Goal: Task Accomplishment & Management: Use online tool/utility

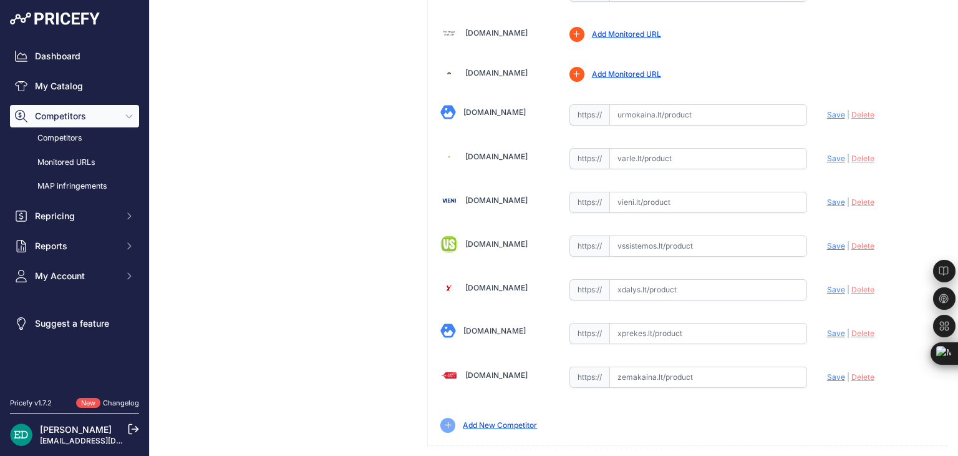
scroll to position [260, 0]
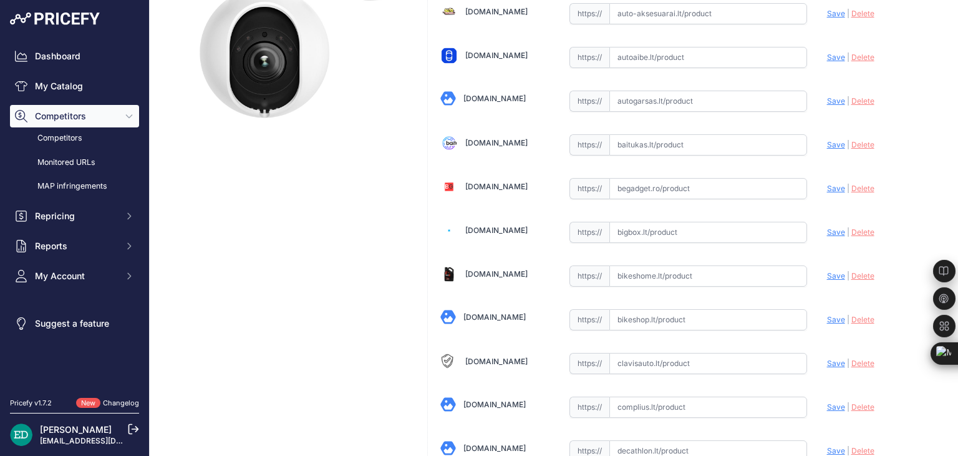
click at [681, 229] on input "text" at bounding box center [709, 232] width 198 height 21
paste input "[URL][DOMAIN_NAME][PERSON_NAME][DOMAIN_NAME]"
click at [829, 228] on span "Save" at bounding box center [836, 231] width 18 height 9
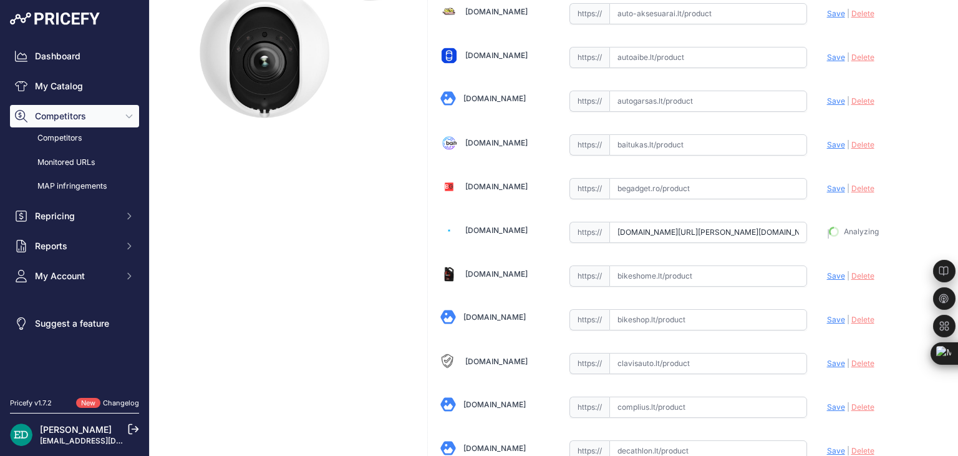
type input "https://bigbox.lt/product/3618358-e1-lauko-ip-kamera-balta-reolink?prirule_jdsn…"
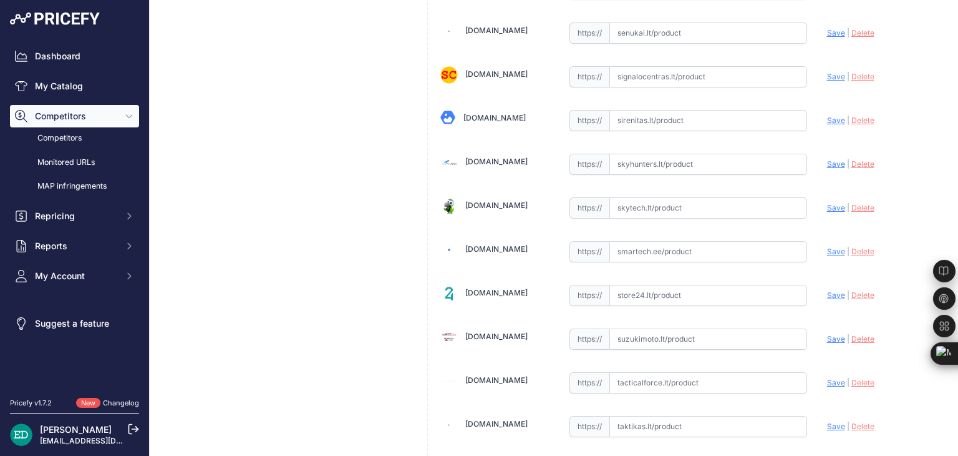
scroll to position [3600, 0]
click at [676, 240] on input "text" at bounding box center [709, 250] width 198 height 21
paste input "https://www.smartech.ee/lt/products/photo-equipment-and-surveillance-cameras/se…"
click at [831, 246] on span "Save" at bounding box center [836, 250] width 18 height 9
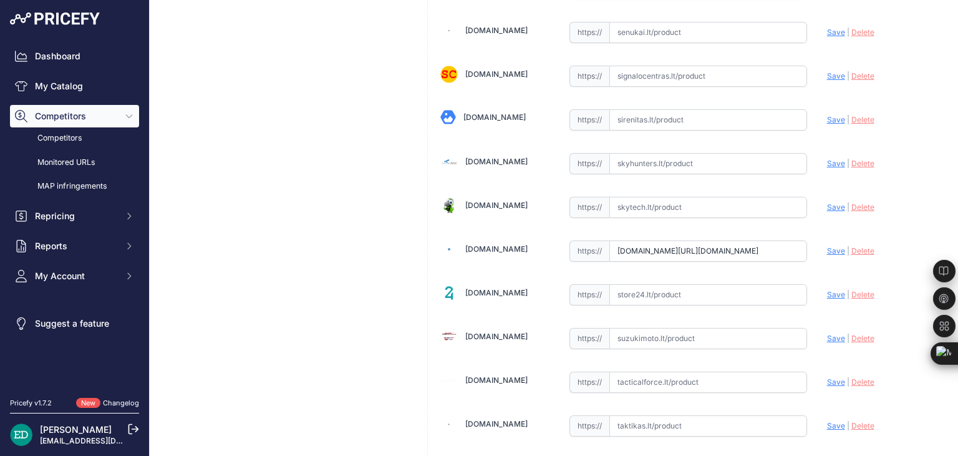
scroll to position [0, 0]
type input "https://www.smartech.ee/lt/products/photo-equipment-and-surveillance-cameras/se…"
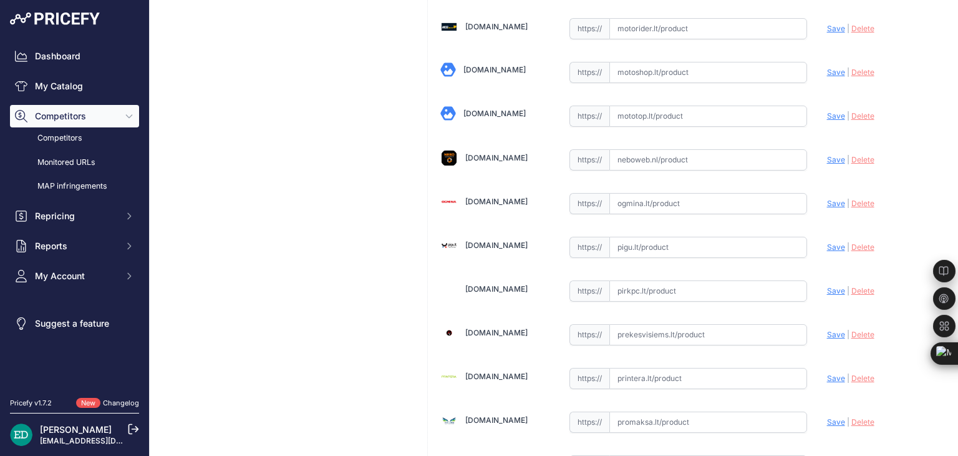
click at [640, 236] on input "text" at bounding box center [709, 246] width 198 height 21
paste input "https://pigu.lt/lt/santechnika-remontas-sildymas/namu-apsauga/stebejimo-kameros…"
click at [827, 242] on span "Save" at bounding box center [836, 246] width 18 height 9
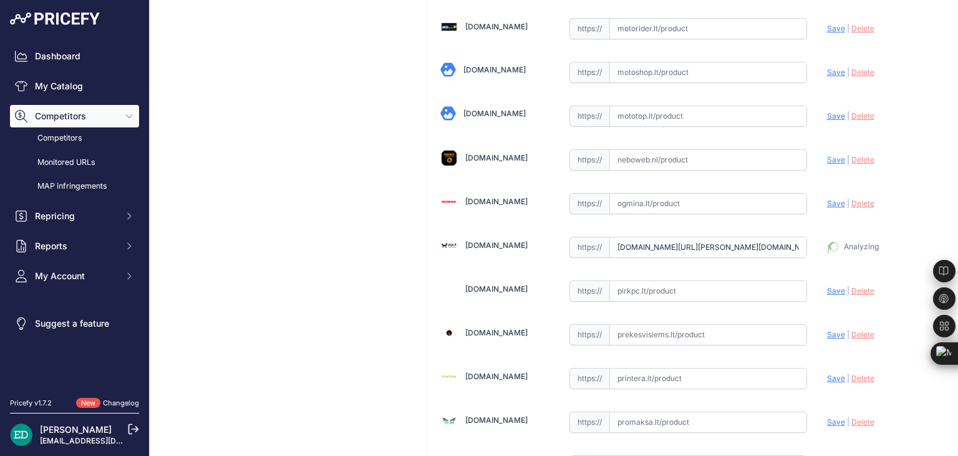
type input "https://pigu.lt/lt/santechnika-remontas-sildymas/namu-apsauga/stebejimo-kameros…"
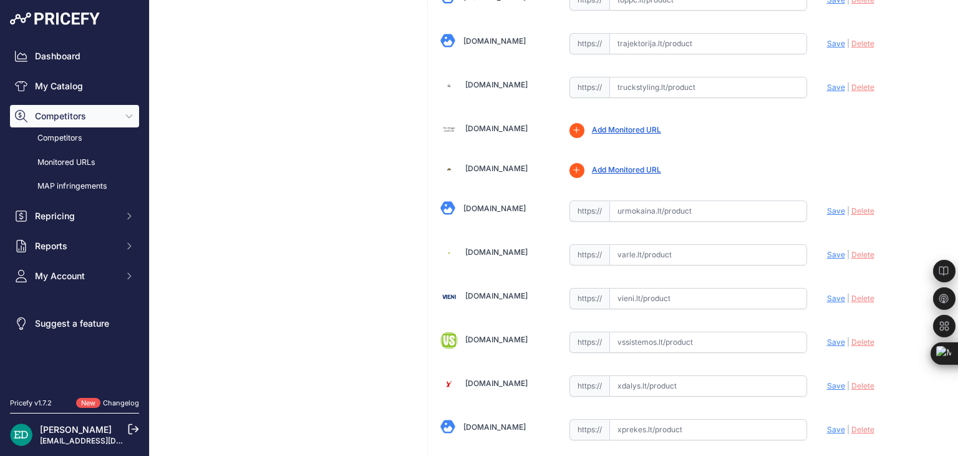
scroll to position [4201, 0]
click at [650, 243] on input "text" at bounding box center [709, 253] width 198 height 21
paste input "https://www.varle.lt/tinklo-kameros-priedai-monitoringas/reolink-ip-kamera-e1-l…"
click at [827, 249] on span "Save" at bounding box center [836, 253] width 18 height 9
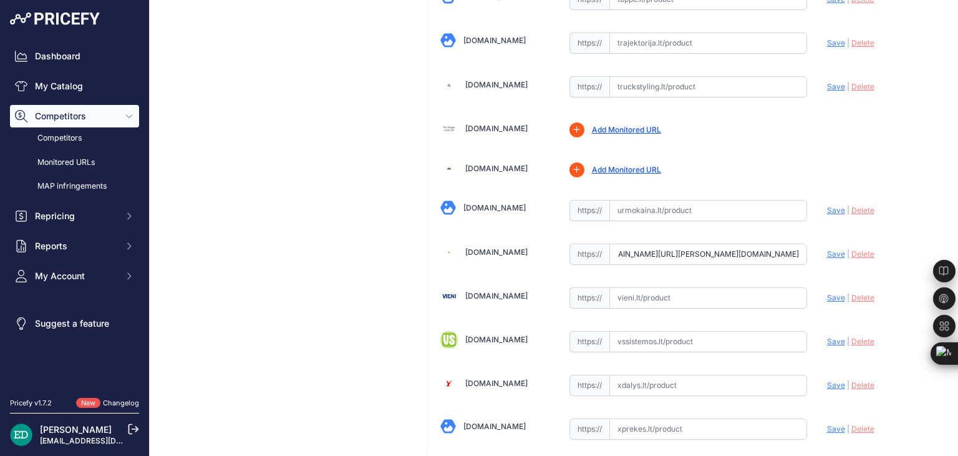
scroll to position [0, 0]
type input "https://www.varle.lt/tinklo-kameros-priedai-monitoringas/reolink-ip-kamera-e1-l…"
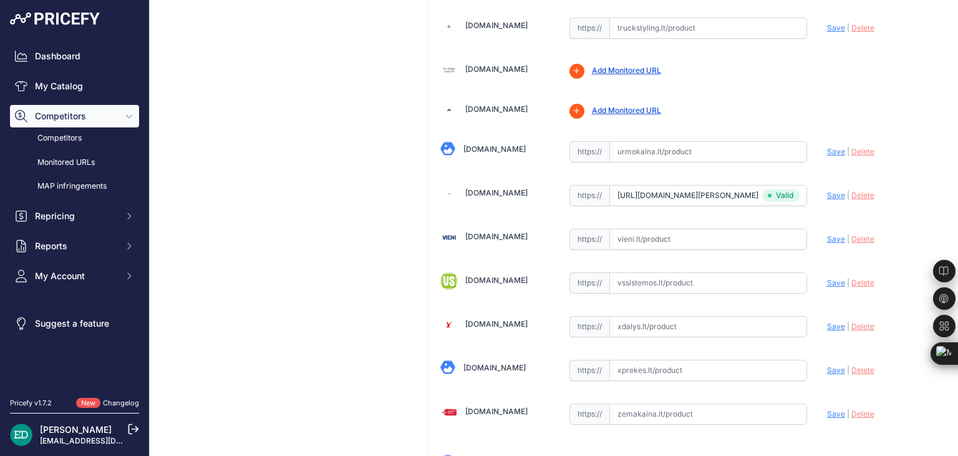
scroll to position [4325, 0]
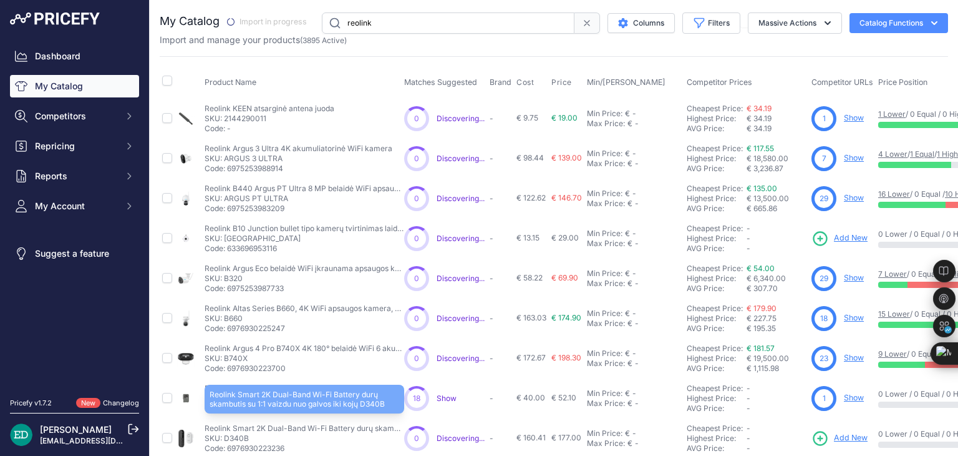
scroll to position [187, 0]
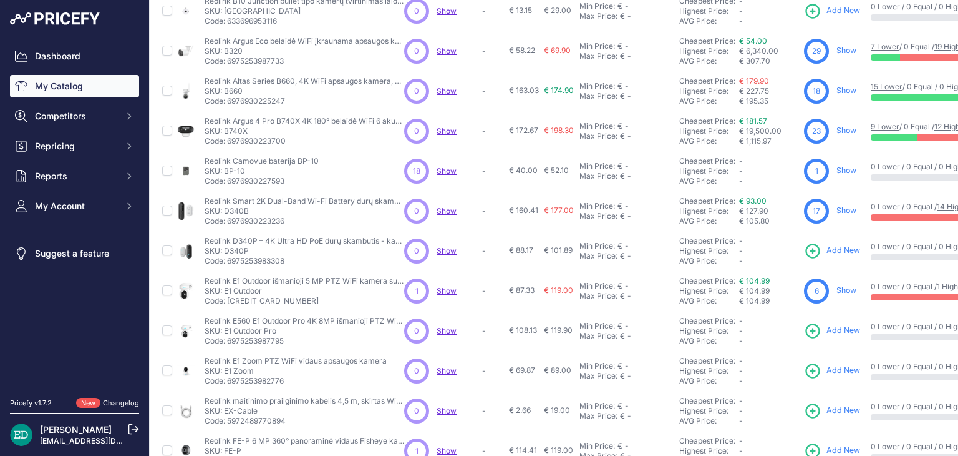
scroll to position [250, 0]
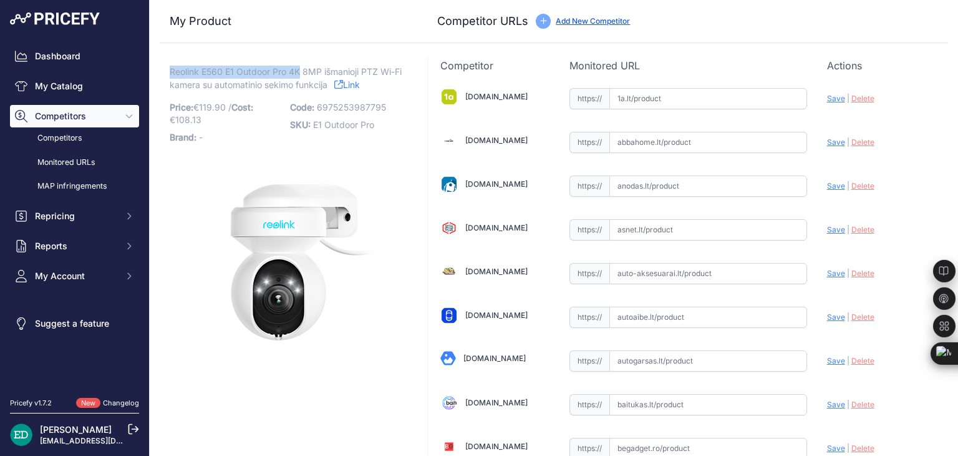
drag, startPoint x: 299, startPoint y: 71, endPoint x: 192, endPoint y: 72, distance: 106.7
click at [171, 69] on span "Reolink E560 E1 Outdoor Pro 4K 8MP išmanioji PTZ Wi-Fi kamera su automatinio se…" at bounding box center [286, 78] width 232 height 29
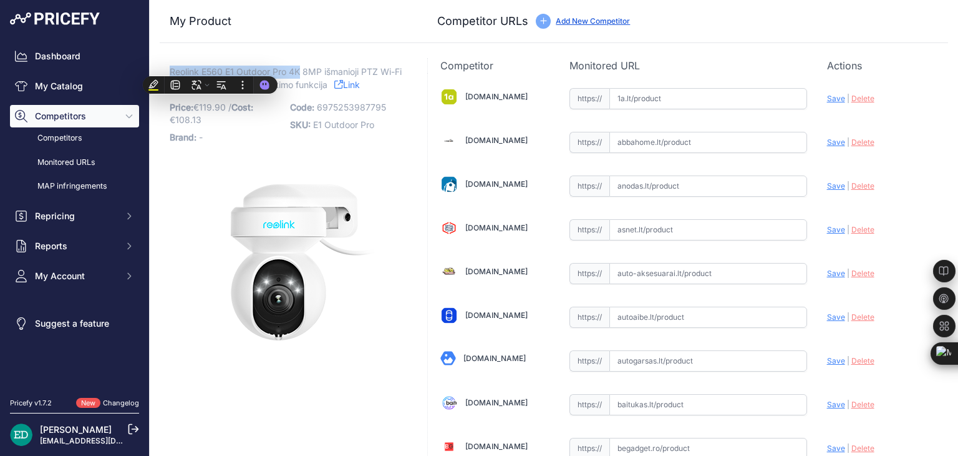
drag, startPoint x: 210, startPoint y: 66, endPoint x: 265, endPoint y: 72, distance: 54.6
click at [265, 72] on span "Reolink E560 E1 Outdoor Pro 4K 8MP išmanioji PTZ Wi-Fi kamera su automatinio se…" at bounding box center [286, 78] width 232 height 29
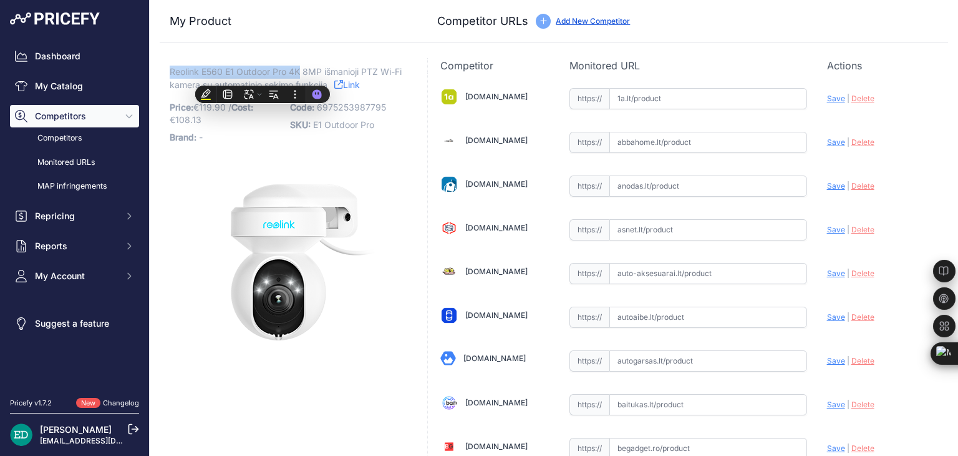
copy span "Reolink E560 E1 Outdoor Pro 4K"
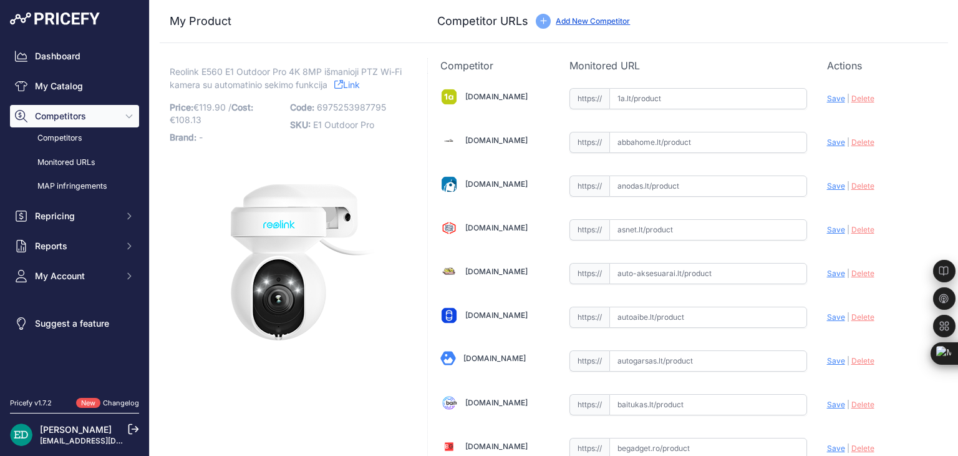
scroll to position [737, 0]
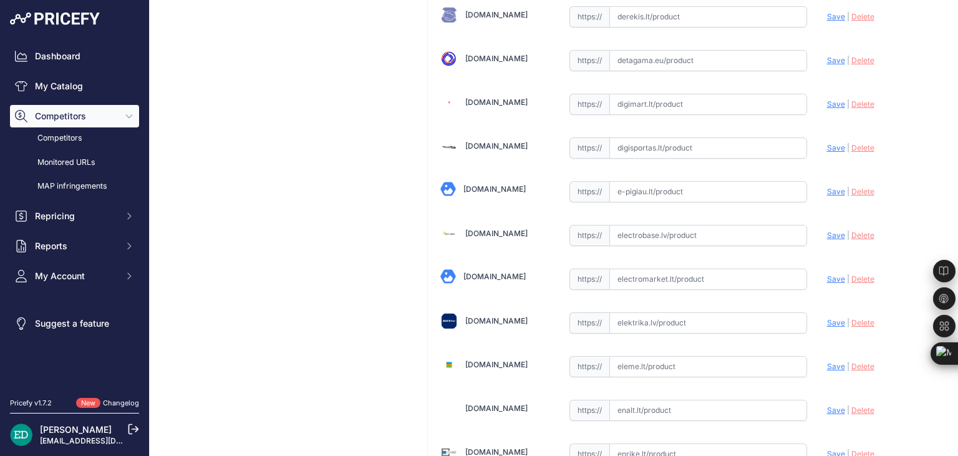
click at [673, 232] on input "text" at bounding box center [709, 235] width 198 height 21
paste input "https://electrobase.lv/lt/katalogas/ip-tinklas-vaizdo-stebejimo-kameros-electro…"
click at [827, 230] on span "Save" at bounding box center [836, 234] width 18 height 9
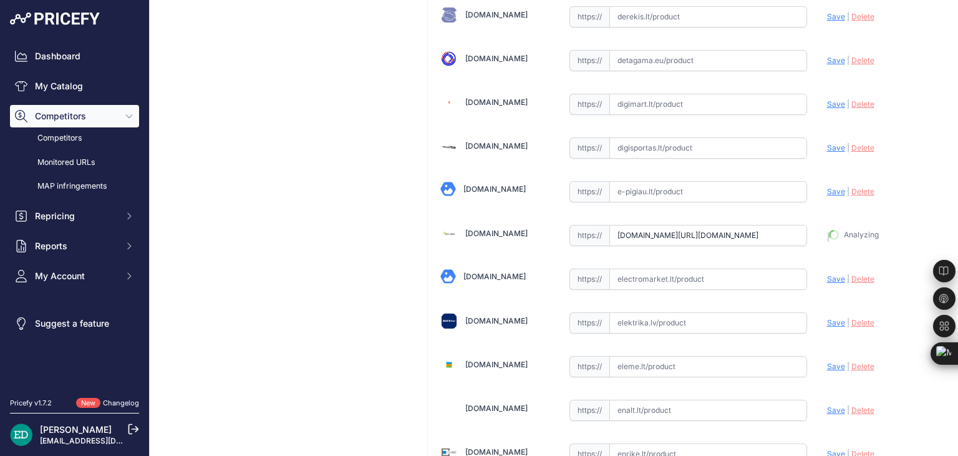
type input "https://electrobase.lv/lt/katalogas/ip-tinklas-vaizdo-stebejimo-kameros-electro…"
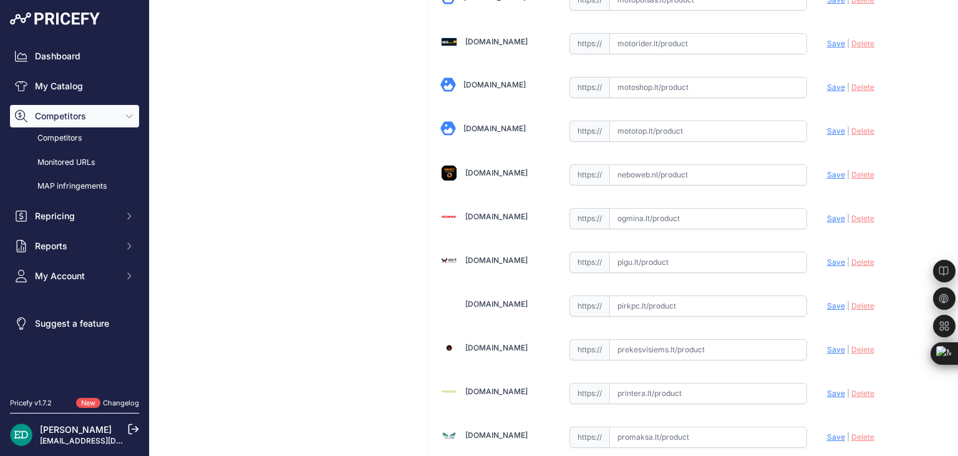
scroll to position [2775, 0]
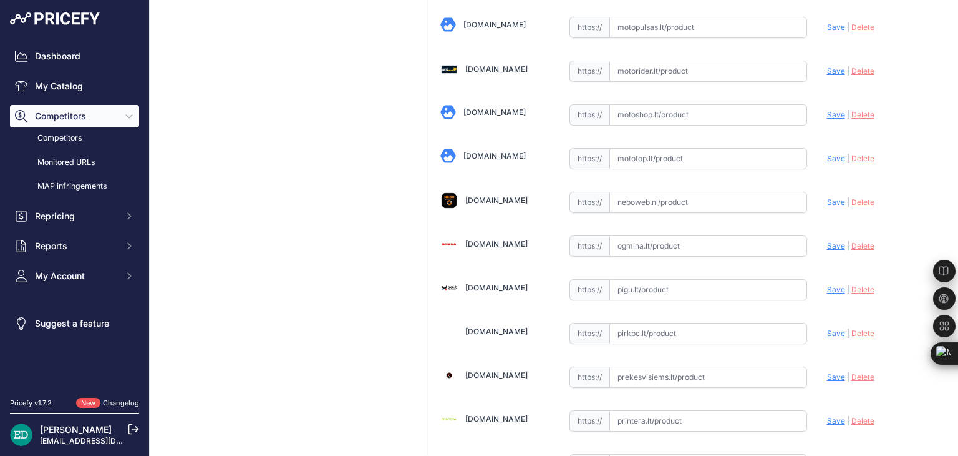
click at [658, 235] on input "text" at bounding box center [709, 245] width 198 height 21
paste input "https://www.ogmina.lt/lt/ip-kamera-reolink-4k-smart-wifi-camera-with-auto-track…"
click at [827, 241] on span "Save" at bounding box center [836, 245] width 18 height 9
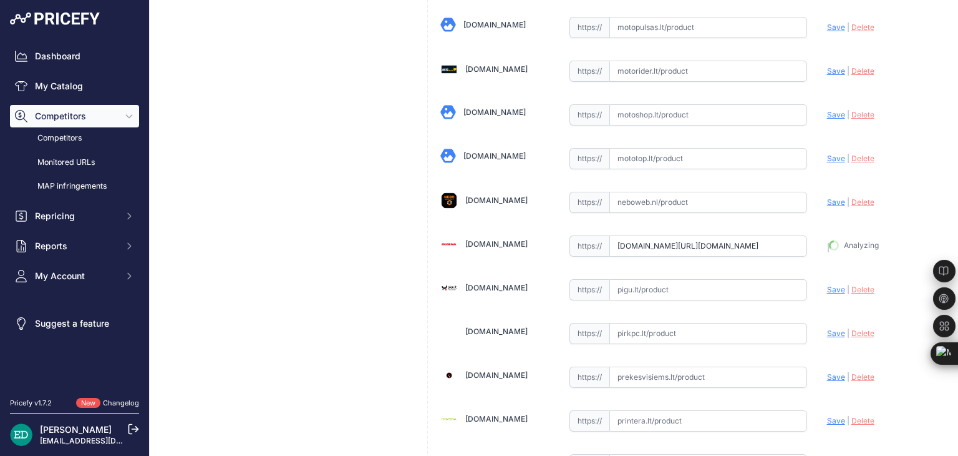
type input "https://www.ogmina.lt/lt/ip-kamera-reolink-4k-smart-wifi-camera-with-auto-track…"
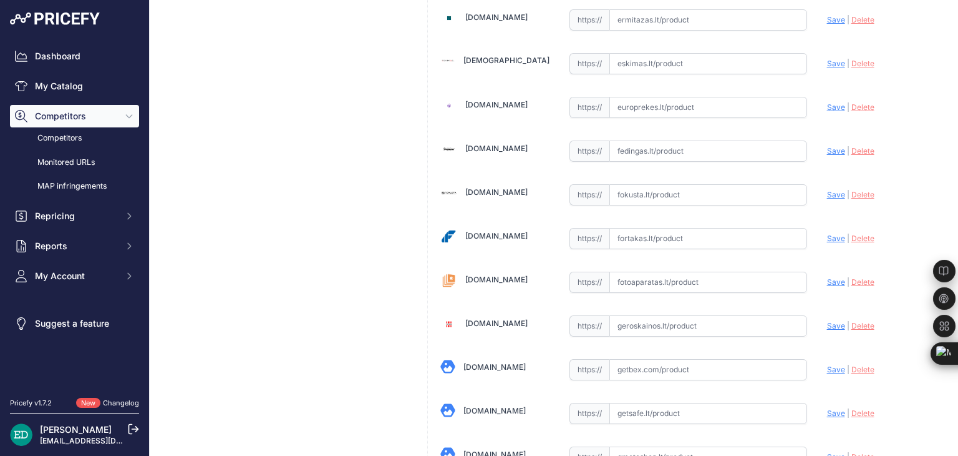
scroll to position [1259, 0]
click at [685, 227] on input "text" at bounding box center [709, 237] width 198 height 21
paste input "https://fortakas.lt/preke/960072-reolink-4k-smart-wifi-camera-with-auto-trackin…"
click at [831, 233] on span "Save" at bounding box center [836, 237] width 18 height 9
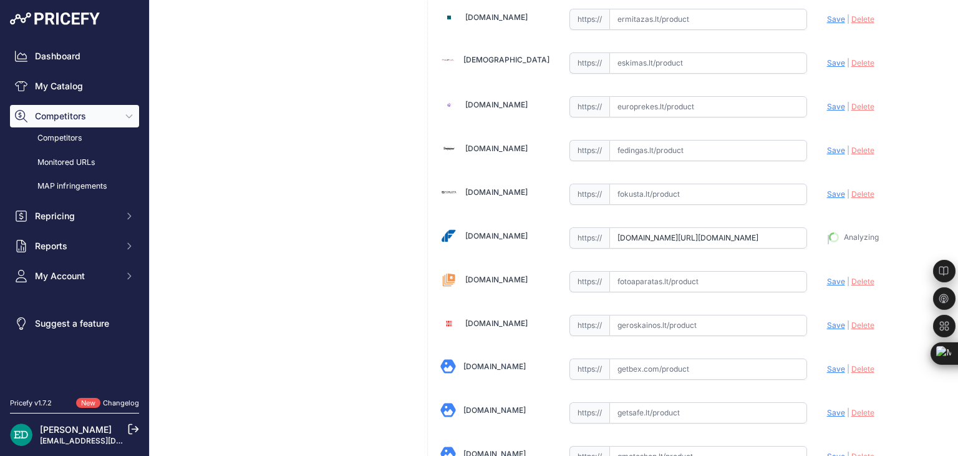
type input "https://fortakas.lt/preke/960072-reolink-4k-smart-wifi-camera-with-auto-trackin…"
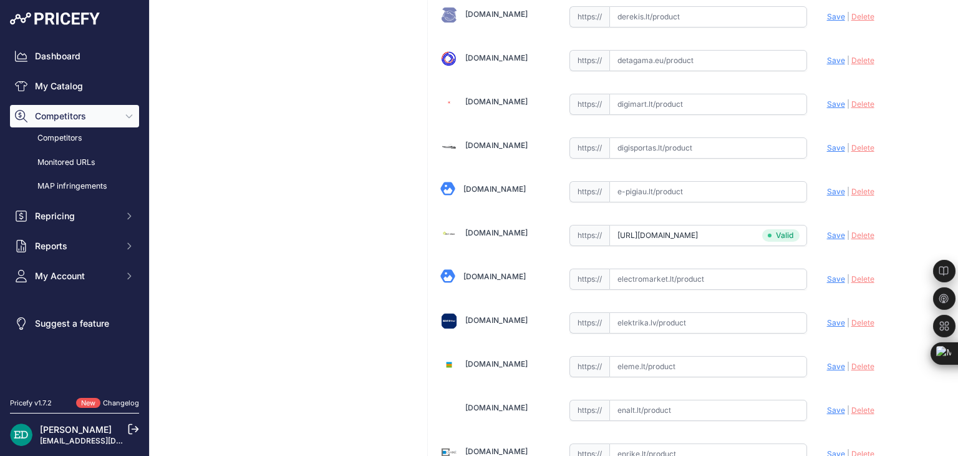
scroll to position [738, 0]
click at [666, 311] on input "text" at bounding box center [709, 321] width 198 height 21
paste input "https://www.elektrika.lv/lt/item/9660015?utm_source=kaina24.lt&utm_medium=refer…"
click at [829, 318] on span "Save" at bounding box center [836, 321] width 18 height 9
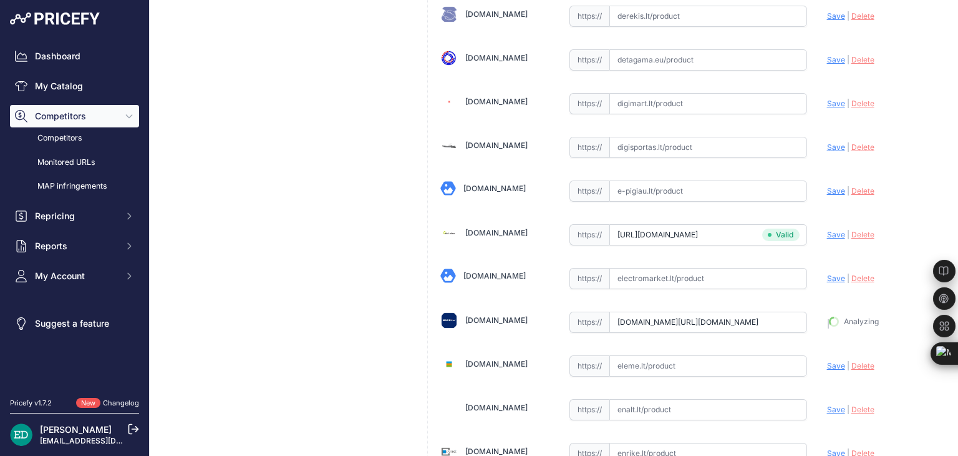
type input "https://www.elektrika.lv/lt/item/9660015?prirule_jdsnikfkfjsd=8834"
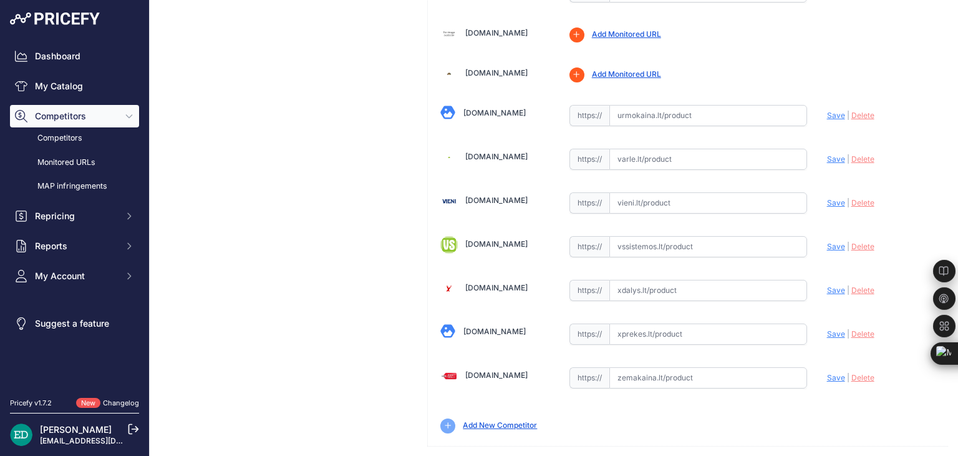
scroll to position [4297, 0]
click at [647, 366] on input "text" at bounding box center [709, 376] width 198 height 21
paste input "https://www.zemakaina.lt/reolink-ip-kamera-reolink-e-series-e560-stebejimo-kame…"
click at [827, 372] on span "Save" at bounding box center [836, 376] width 18 height 9
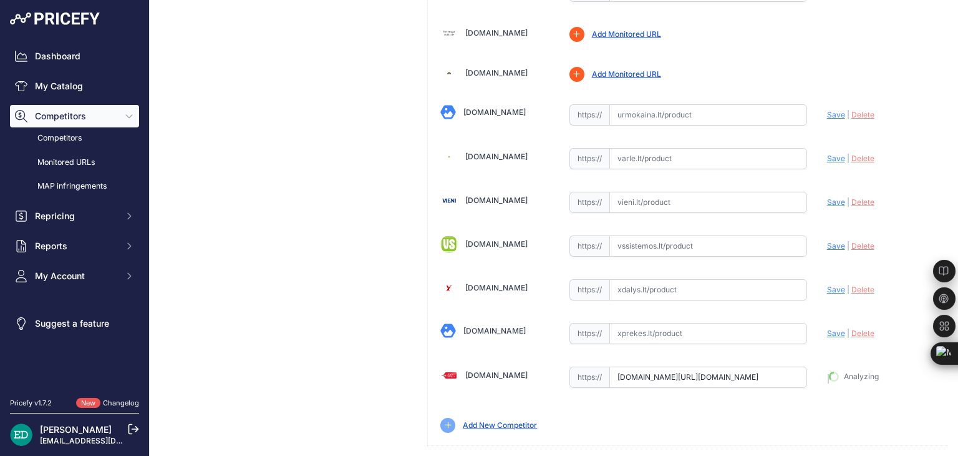
type input "https://www.zemakaina.lt/reolink-ip-kamera-reolink-e-series-e560-stebejimo-kame…"
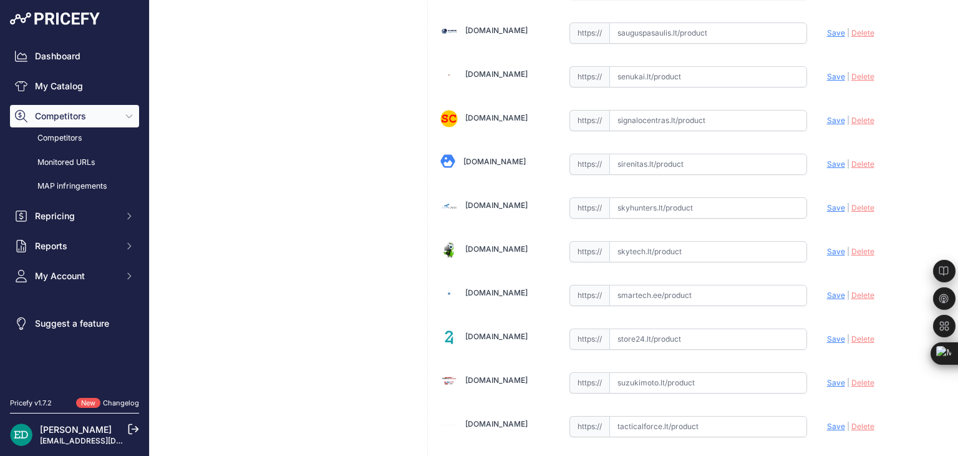
scroll to position [3557, 0]
click at [684, 240] on input "text" at bounding box center [709, 250] width 198 height 21
paste input "https://www.skytech.lt/wce1pt4k01-reolink-smart-wifi-camera-with-auto-tracking-…"
click at [834, 246] on span "Save" at bounding box center [836, 250] width 18 height 9
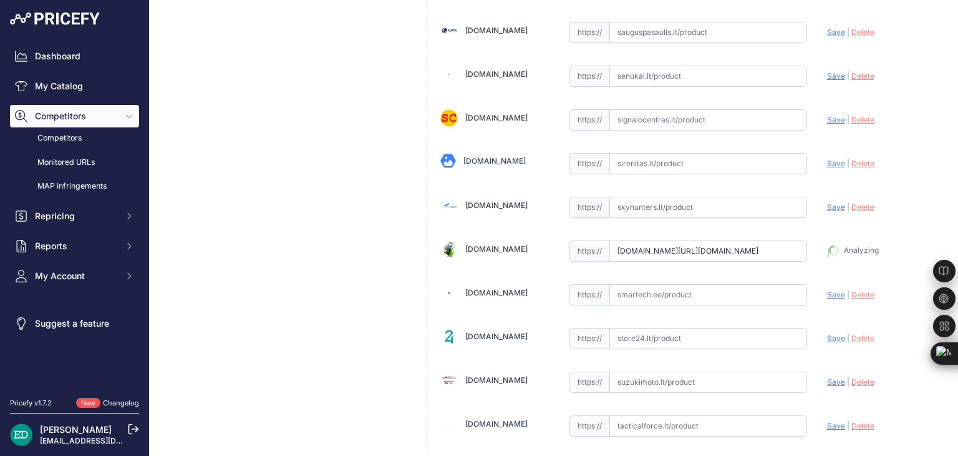
type input "https://www.skytech.lt/wce1pt4k01-reolink-smart-wifi-camera-with-auto-tracking-…"
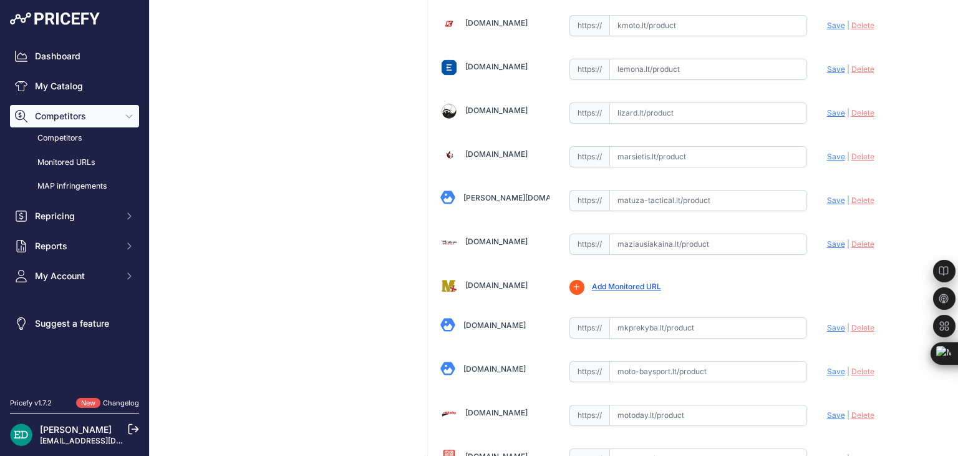
scroll to position [2258, 0]
click at [660, 233] on input "text" at bounding box center [709, 243] width 198 height 21
paste input "https://maziausiakaina.lt/ip-kameros/30760-4k-smart-wifi-camera-with-auto-track…"
click at [830, 238] on span "Save" at bounding box center [836, 242] width 18 height 9
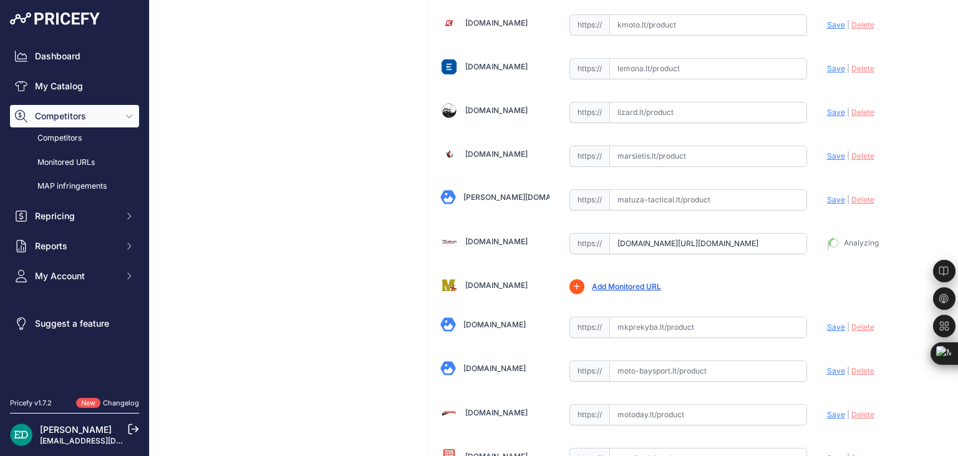
type input "https://maziausiakaina.lt/ip-kameros/30760-4k-smart-wifi-camera-with-auto-track…"
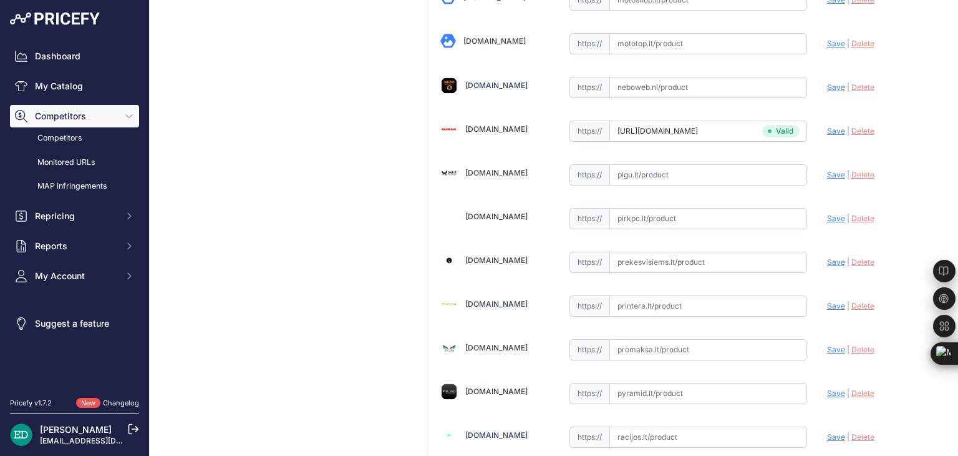
scroll to position [2862, 0]
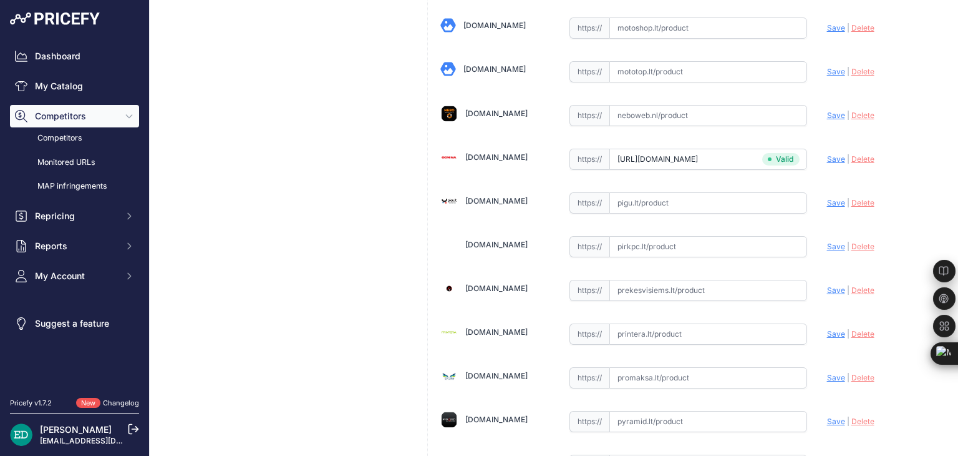
click at [688, 236] on input "text" at bounding box center [709, 246] width 198 height 21
paste input "https://www.pirkpc.lt/apsaugos-kameros/37653-423507-reolink-4k-smart-wifi-camer…"
click at [827, 241] on span "Save" at bounding box center [836, 245] width 18 height 9
type input "https://www.pirkpc.lt/apsaugos-kameros/37653-423507-reolink-4k-smart-wifi-camer…"
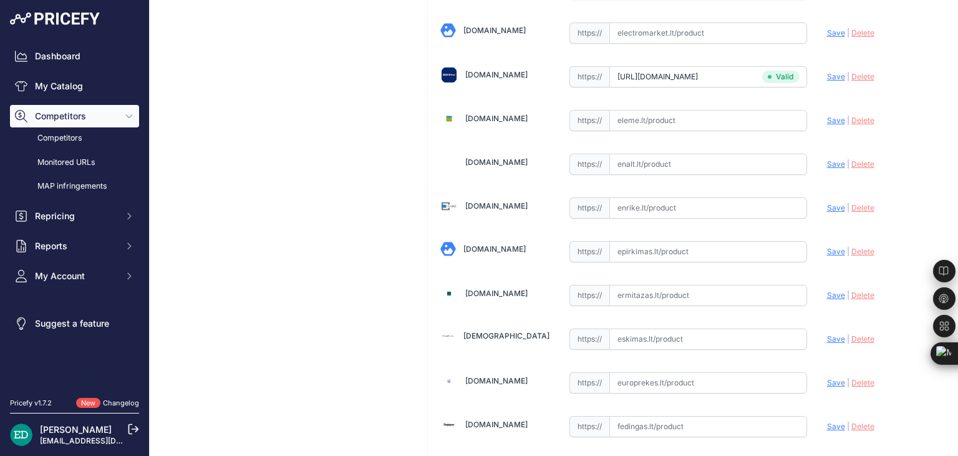
scroll to position [955, 0]
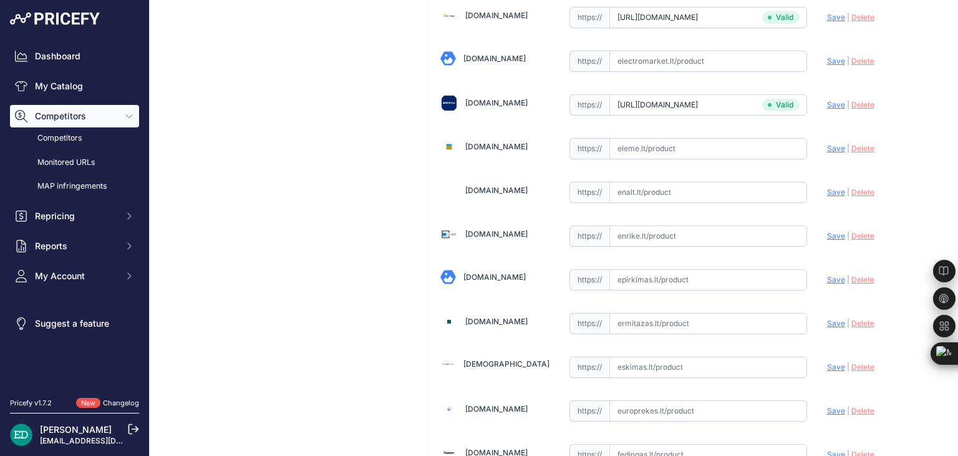
click at [704, 229] on input "text" at bounding box center [709, 235] width 198 height 21
paste input "https://enrike.lt/lt/27395-reolink-4k-smart-wifi-camera-with-auto-tracking-e-se…"
click at [827, 231] on span "Save" at bounding box center [836, 235] width 18 height 9
type input "https://enrike.lt/lt/27395-reolink-4k-smart-wifi-camera-with-auto-tracking-e-se…"
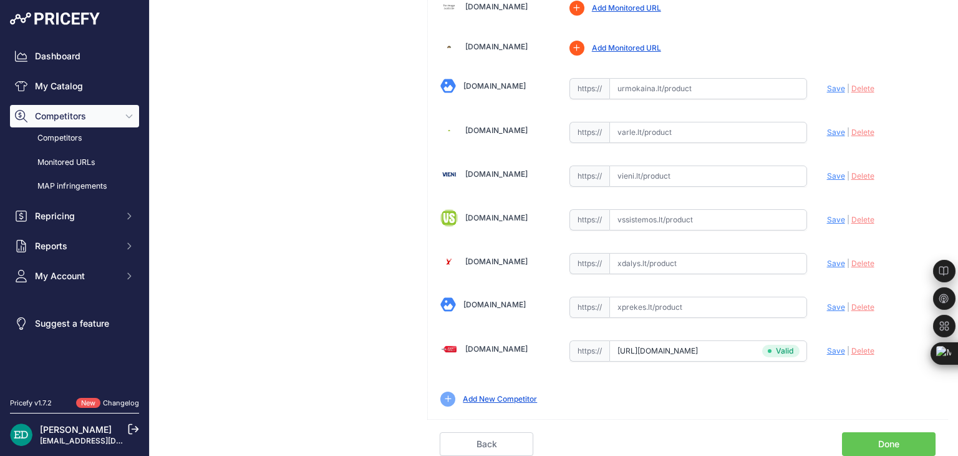
scroll to position [433, 0]
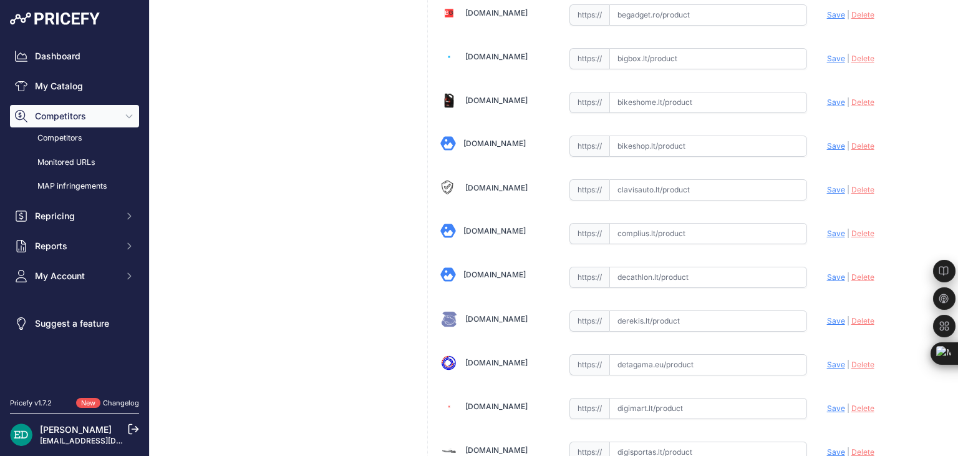
click at [671, 232] on input "text" at bounding box center [709, 233] width 198 height 21
paste input "https://complius.lt/wce1pt4k01-reolink-4k-smart-wifi-camera-with-auto-tracking-…"
click at [827, 231] on span "Save" at bounding box center [836, 232] width 18 height 9
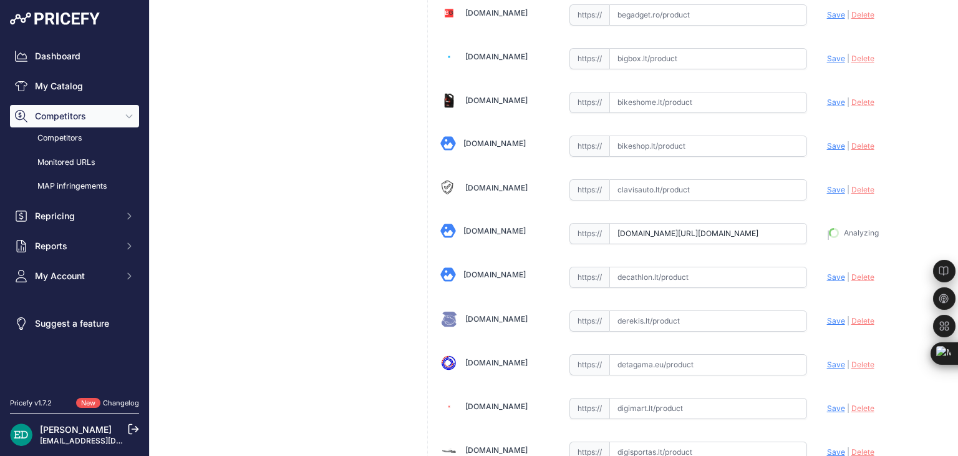
type input "https://complius.lt/wce1pt4k01-reolink-4k-smart-wifi-camera-with-auto-tracking-…"
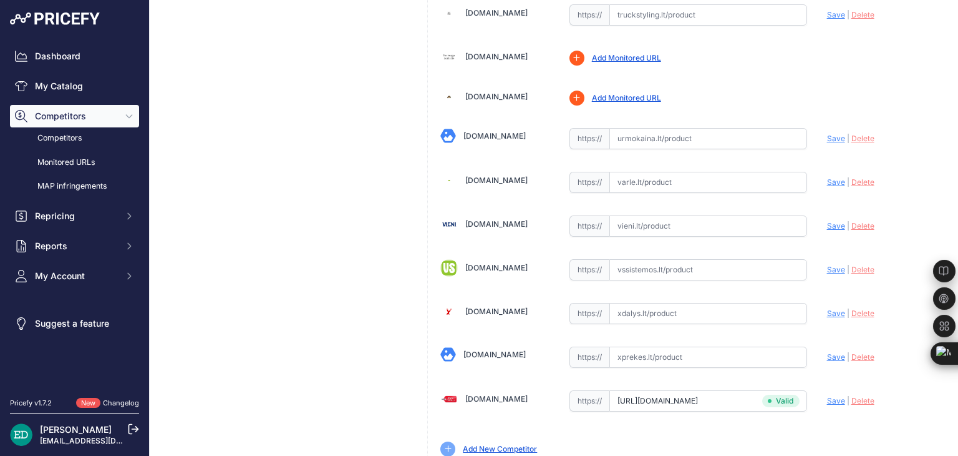
scroll to position [4245, 0]
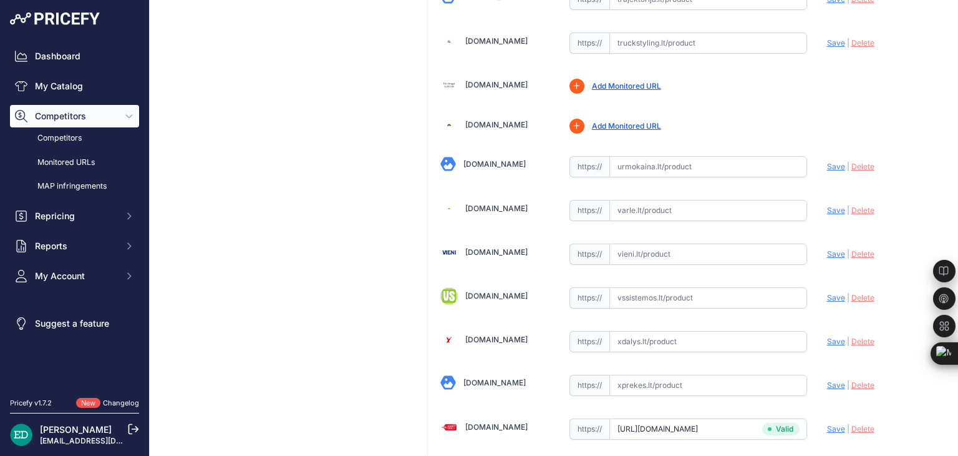
click at [668, 243] on input "text" at bounding box center [709, 253] width 198 height 21
paste input "https://vieni.lt/lt/ip-kameros/148235-reolink-4k-smart-wifi-camera-with-auto-tr…"
click at [827, 249] on span "Save" at bounding box center [836, 253] width 18 height 9
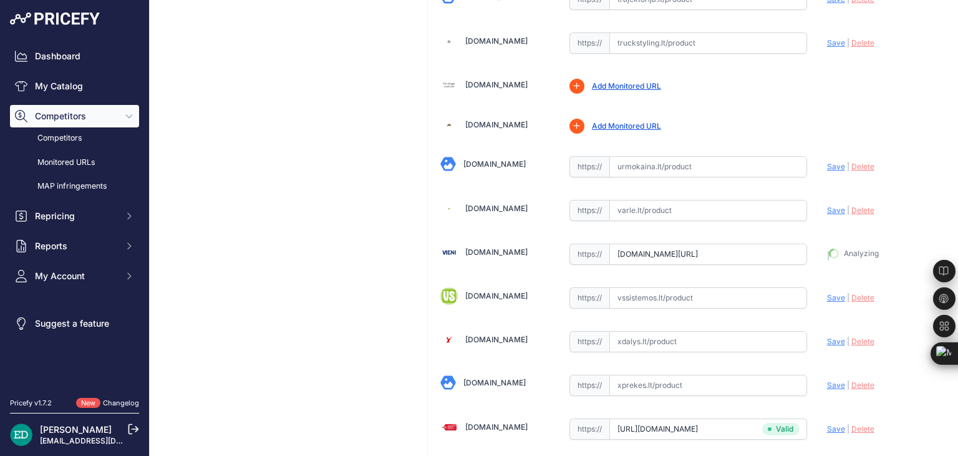
type input "https://vieni.lt/lt/ip-kameros/148235-reolink-4k-smart-wifi-camera-with-auto-tr…"
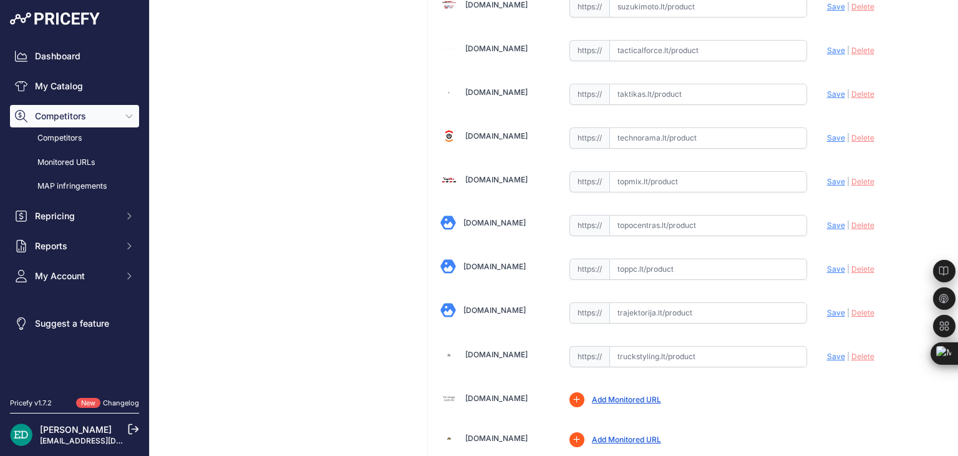
scroll to position [3904, 0]
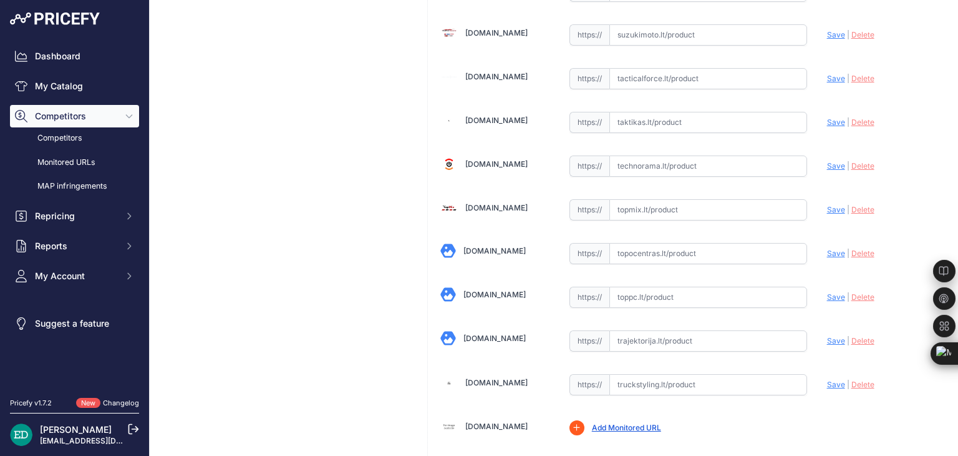
click at [646, 243] on input "text" at bounding box center [709, 253] width 198 height 21
paste input "https://www.topocentras.lt/ip-kamera-reolink-4k-smart-wifi-camera-with-auto-tra…"
click at [827, 248] on span "Save" at bounding box center [836, 252] width 18 height 9
type input "https://www.topocentras.lt/ip-kamera-reolink-4k-smart-wifi-camera-with-auto-tra…"
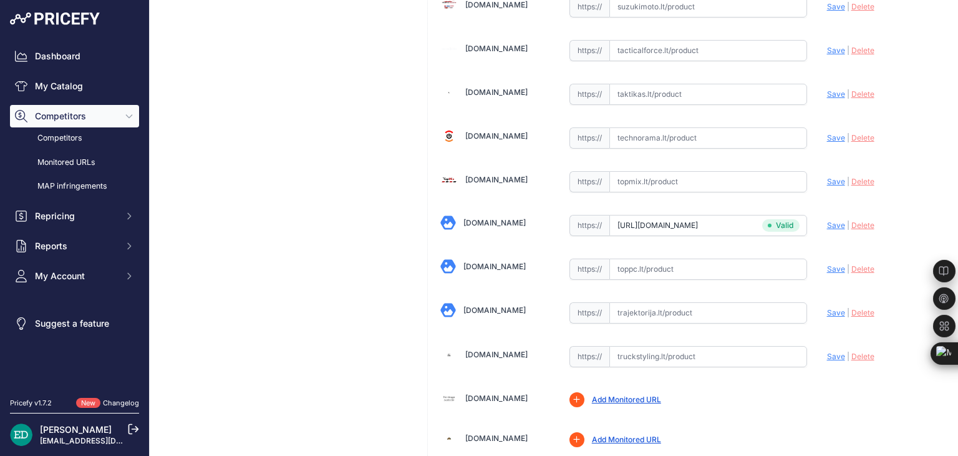
scroll to position [3904, 0]
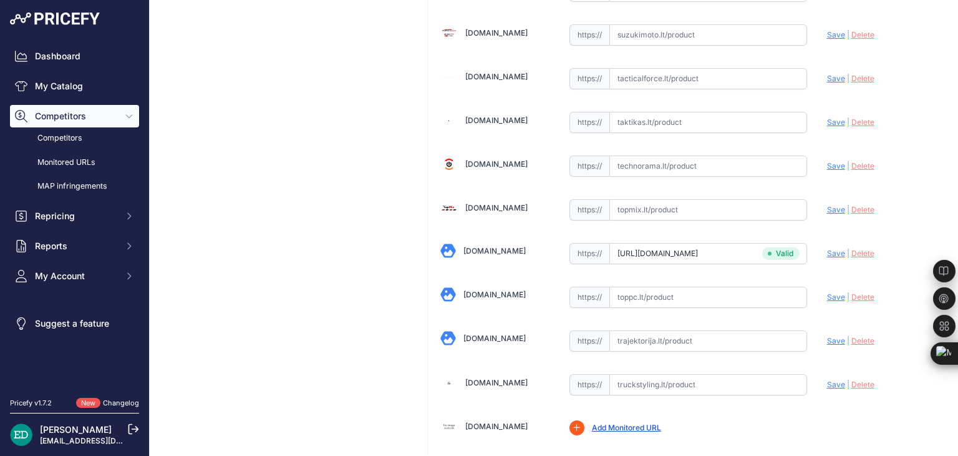
click at [659, 330] on input "text" at bounding box center [709, 340] width 198 height 21
paste input "https://www.trajektorija.lt/ip-kameros/353561-reolink-e-series-e560p-4k-8mp-ptz…"
click at [827, 336] on span "Save" at bounding box center [836, 340] width 18 height 9
type input "https://www.trajektorija.lt/ip-kameros/353561-reolink-e-series-e560p-4k-8mp-ptz…"
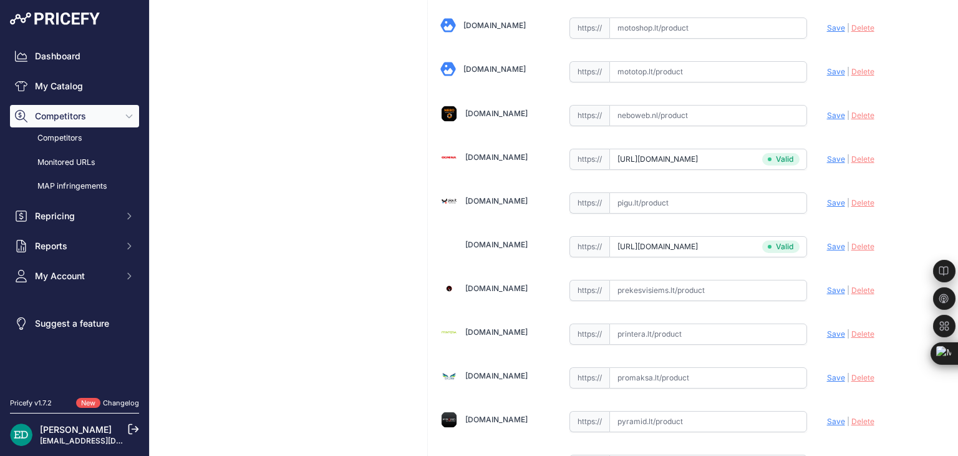
scroll to position [3947, 0]
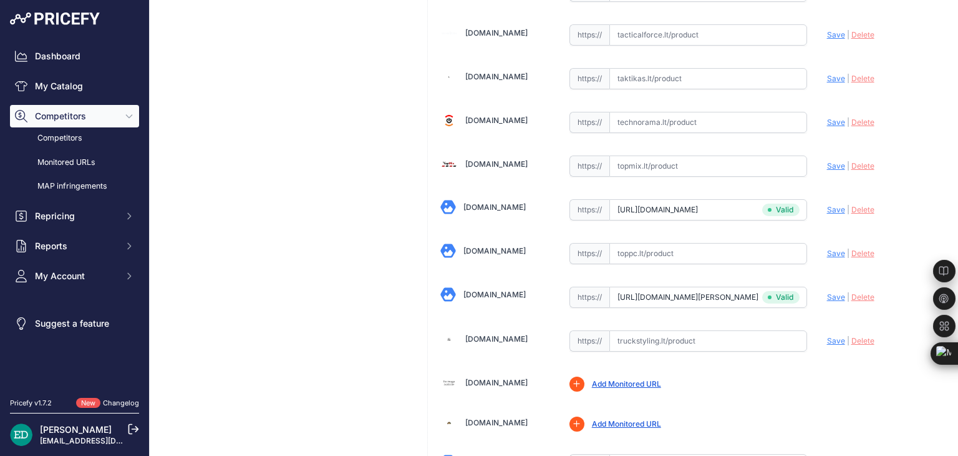
click at [654, 243] on input "text" at bounding box center [709, 253] width 198 height 21
paste input "https://www.toppc.lt/c/339-vaizdo-stebejimo-kameros/1074034-reolink-e-series-e5…"
click at [827, 248] on span "Save" at bounding box center [836, 252] width 18 height 9
type input "https://www.toppc.lt/c/339-vaizdo-stebejimo-kameros/1074034-reolink-e-series-e5…"
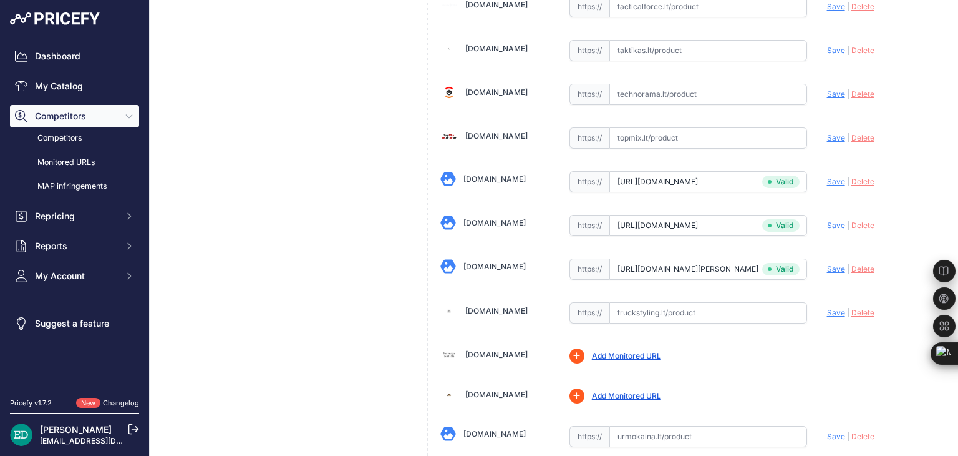
scroll to position [3947, 0]
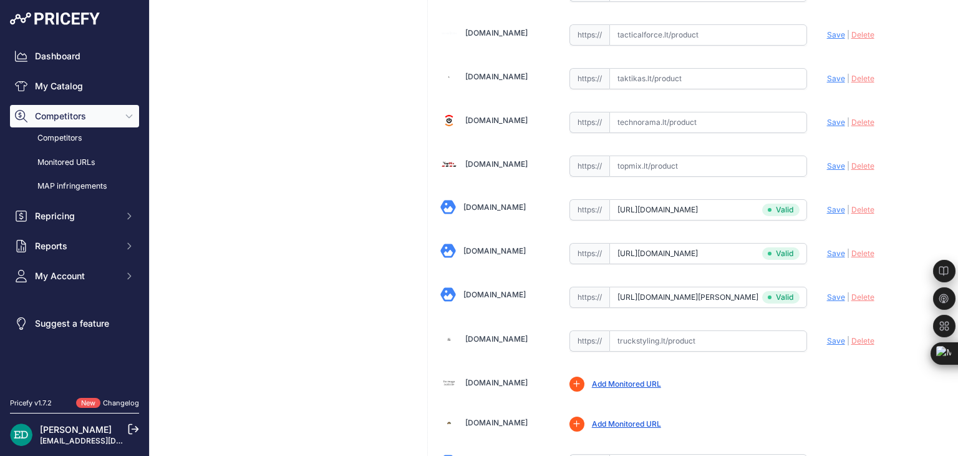
paste input "https://www.technorama.lt/stebejimo-kameros/2226339-reolink-e-series-e560p-poe-…"
click at [830, 117] on span "Save" at bounding box center [836, 121] width 18 height 9
type input "https://www.technorama.lt/stebejimo-kameros/2226339-reolink-e-series-e560p-poe-…"
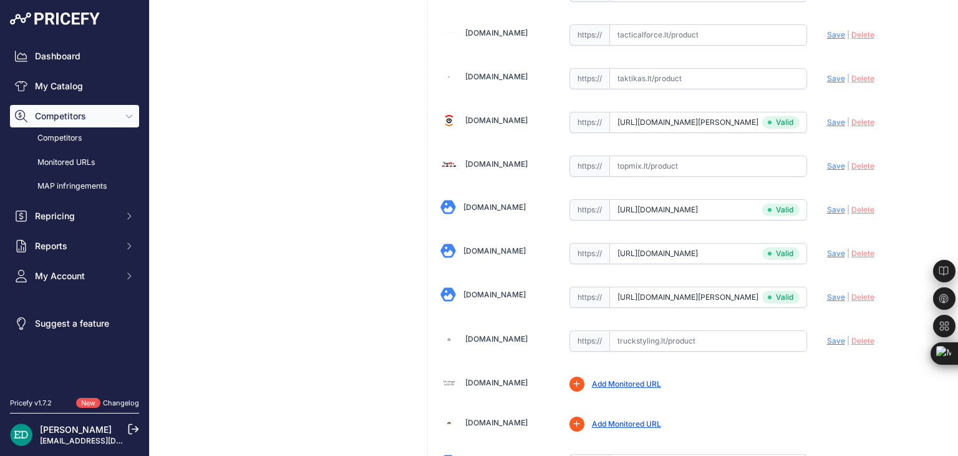
scroll to position [1606, 0]
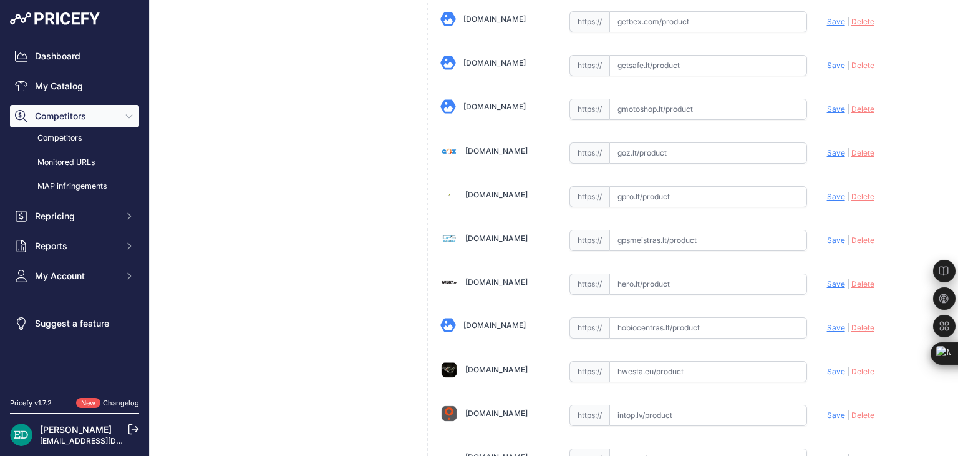
click at [646, 230] on input "text" at bounding box center [709, 240] width 198 height 21
paste input "https://gpsmeistras.lt/reolink-valdoma-wifi-kamera-e1-outdoor-8-mpix?utm_source…"
click at [829, 235] on span "Save" at bounding box center [836, 239] width 18 height 9
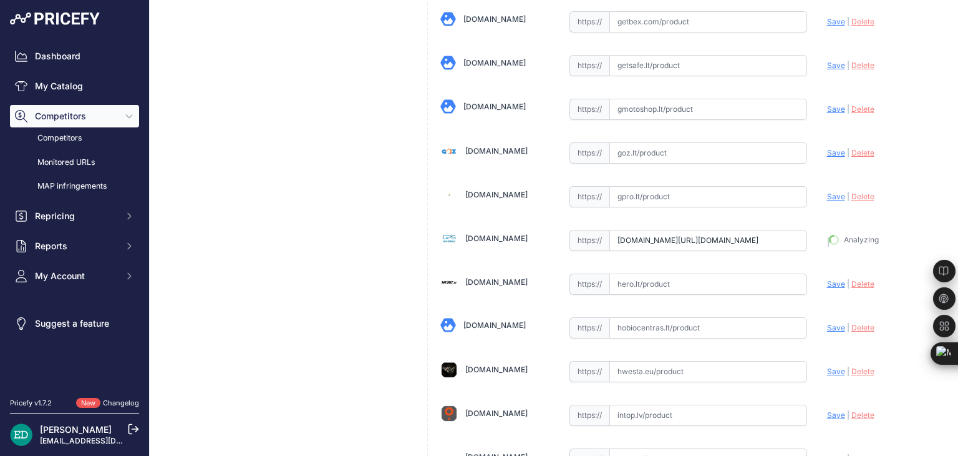
type input "https://gpsmeistras.lt/reolink-valdoma-wifi-kamera-e1-outdoor-8-mpix?prirule_jd…"
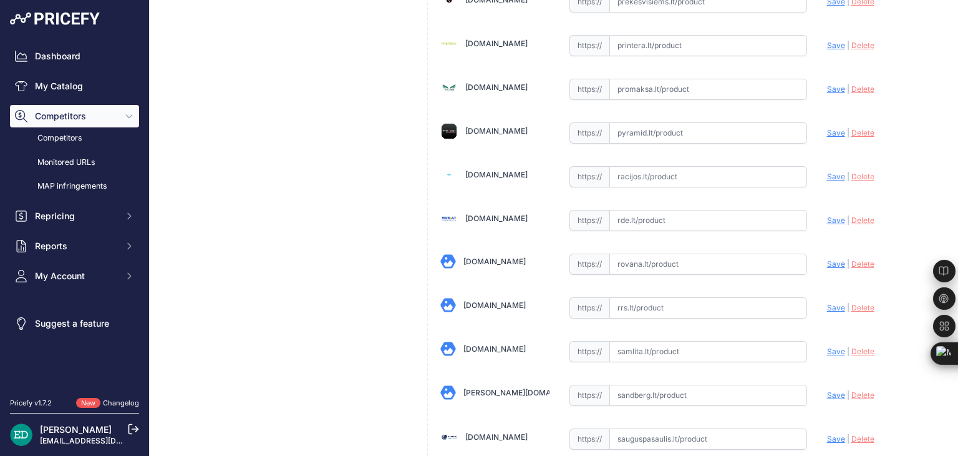
scroll to position [3122, 0]
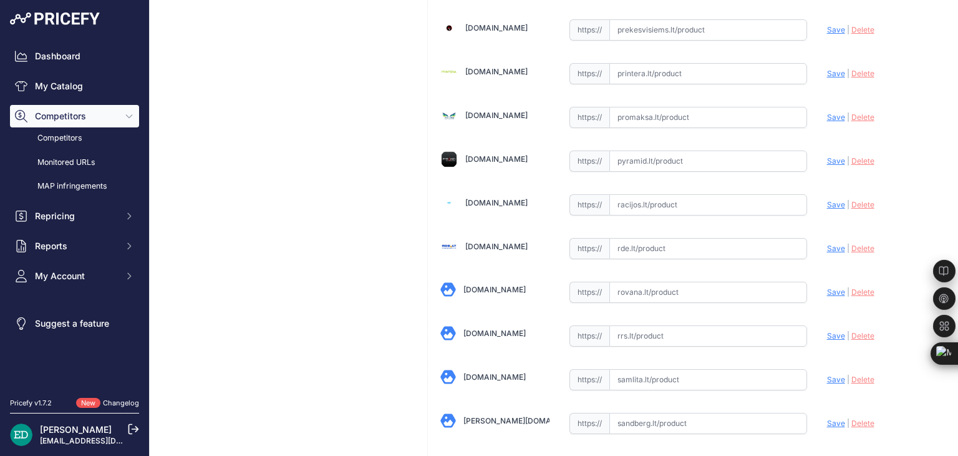
click at [669, 238] on input "text" at bounding box center [709, 248] width 198 height 21
paste input "https://www.rde.lt/products/lt/950/1297109/sort/5/filter/0_0_0_0/4K-Smart-WiFi-…"
drag, startPoint x: 829, startPoint y: 233, endPoint x: 804, endPoint y: 138, distance: 97.9
click at [829, 243] on span "Save" at bounding box center [836, 247] width 18 height 9
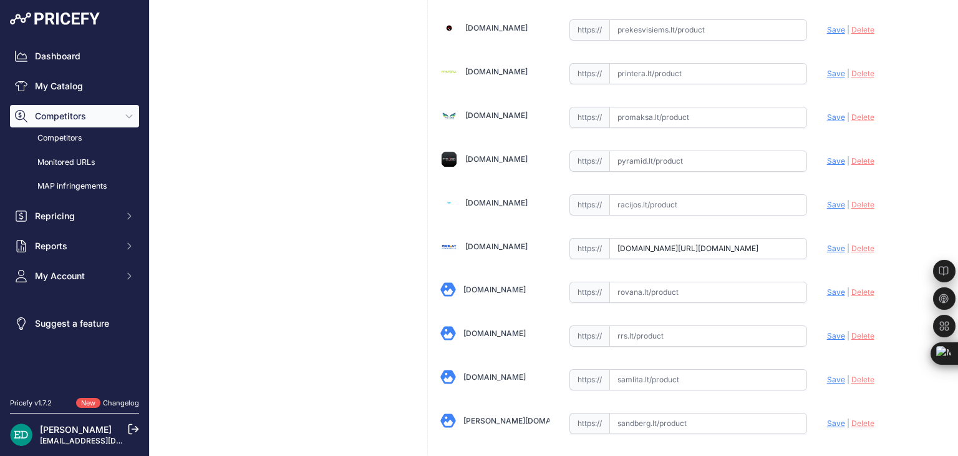
scroll to position [0, 0]
type input "https://www.rde.lt/products/lt/950/1297109/sort/5/filter/0_0_0_0/4K-Smart-WiFi-…"
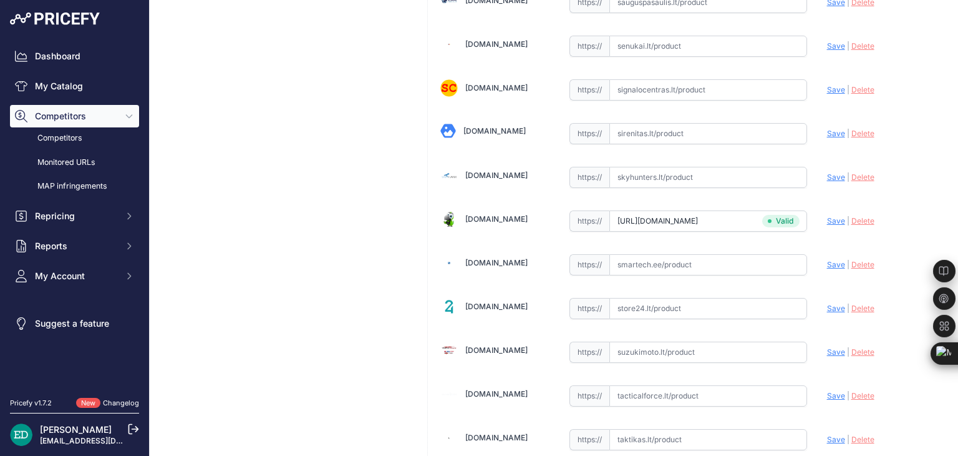
scroll to position [3559, 0]
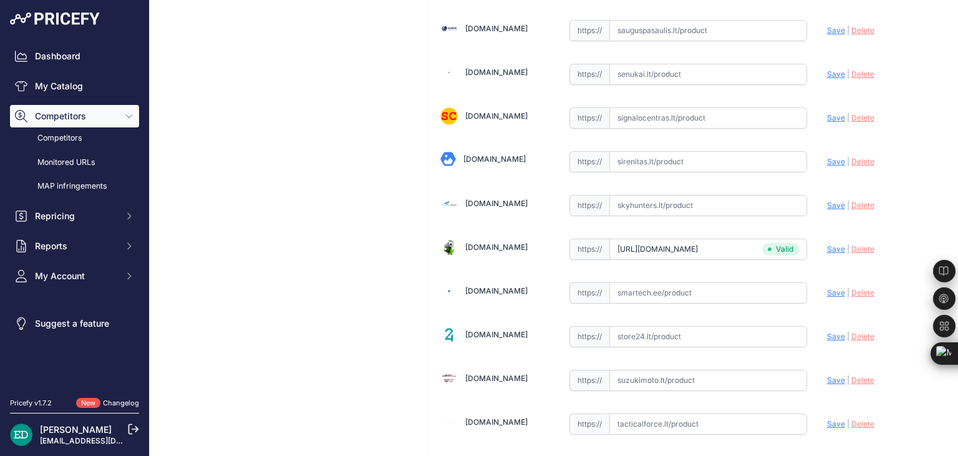
paste input "https://www.smartech.ee/lt/products/miscellaneous/reolink-e-series-e560p-poe-ca…"
click at [827, 288] on span "Save" at bounding box center [836, 292] width 18 height 9
type input "https://www.smartech.ee/lt/products/miscellaneous/reolink-e-series-e560p-poe-ca…"
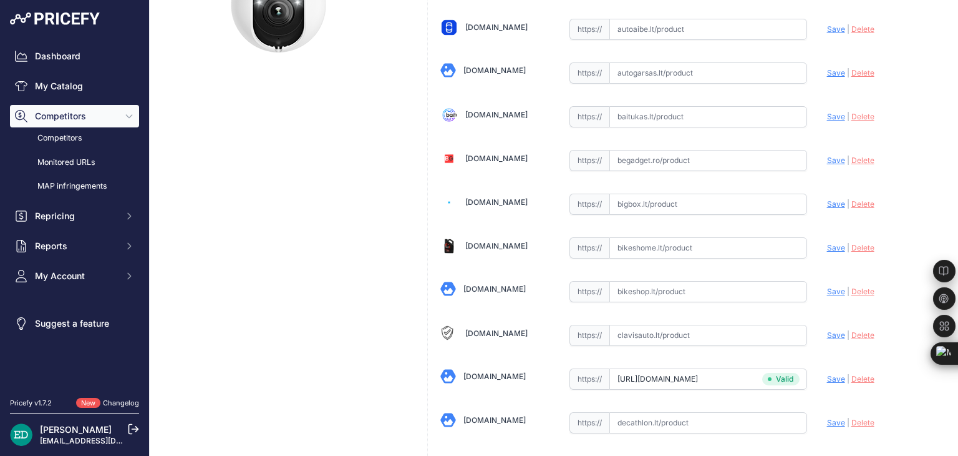
scroll to position [260, 0]
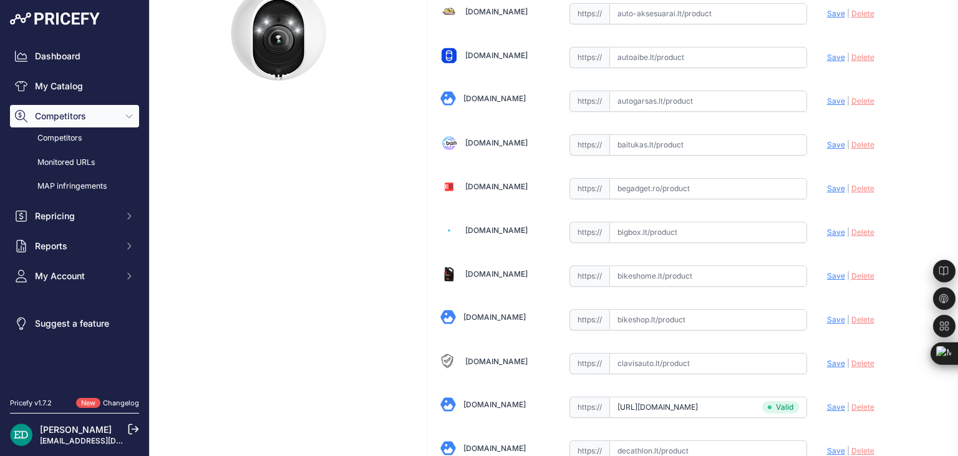
click at [655, 231] on input "text" at bounding box center [709, 232] width 198 height 21
paste input "https://bigbox.lt/product/3999403-reolink-e-series-e560p-poe?utm_source=kaina24…"
click at [827, 233] on span "Save" at bounding box center [836, 231] width 18 height 9
type input "https://bigbox.lt/product/3999403-reolink-e-series-e560p-poe?prirule_jdsnikfkfj…"
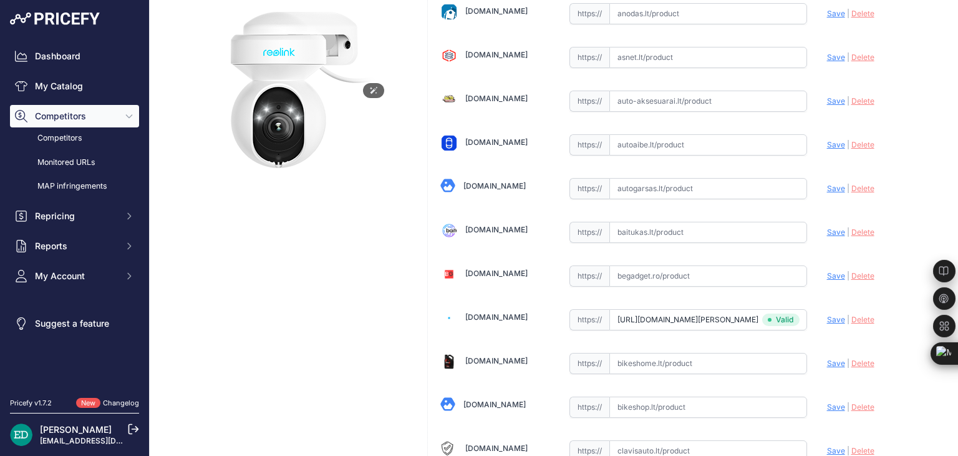
scroll to position [173, 0]
click at [671, 235] on input "text" at bounding box center [709, 231] width 198 height 21
paste input "https://baitukas.lt/produktas/reolink-4k-smart-wifi-camera-with-auto-tracking-e…"
click at [827, 230] on span "Save" at bounding box center [836, 231] width 18 height 9
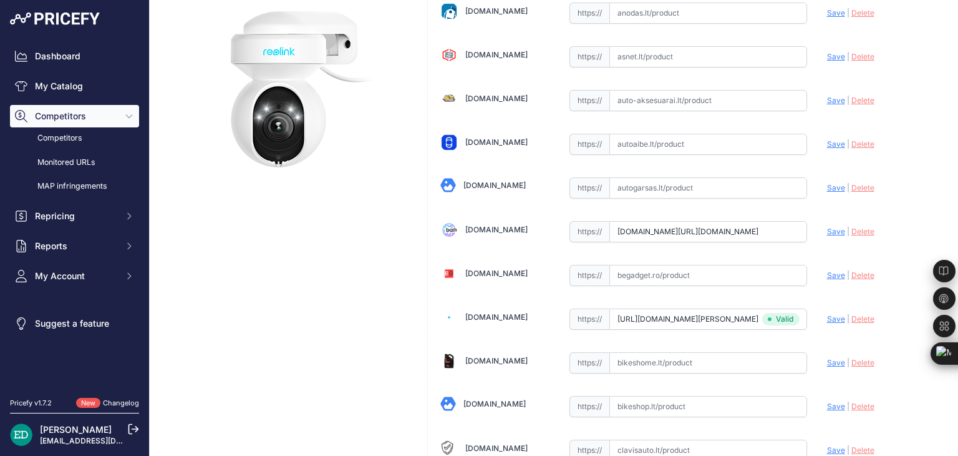
scroll to position [0, 0]
type input "https://baitukas.lt/produktas/reolink-4k-smart-wifi-camera-with-auto-tracking-e…"
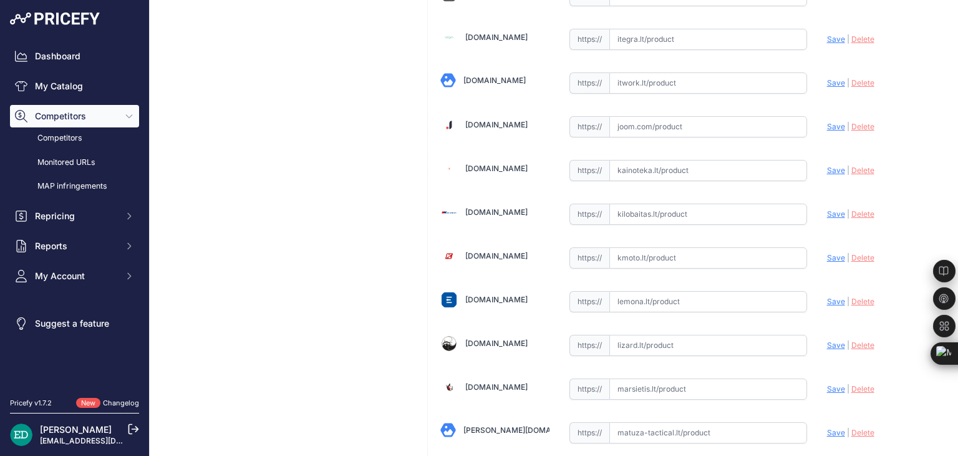
scroll to position [1997, 0]
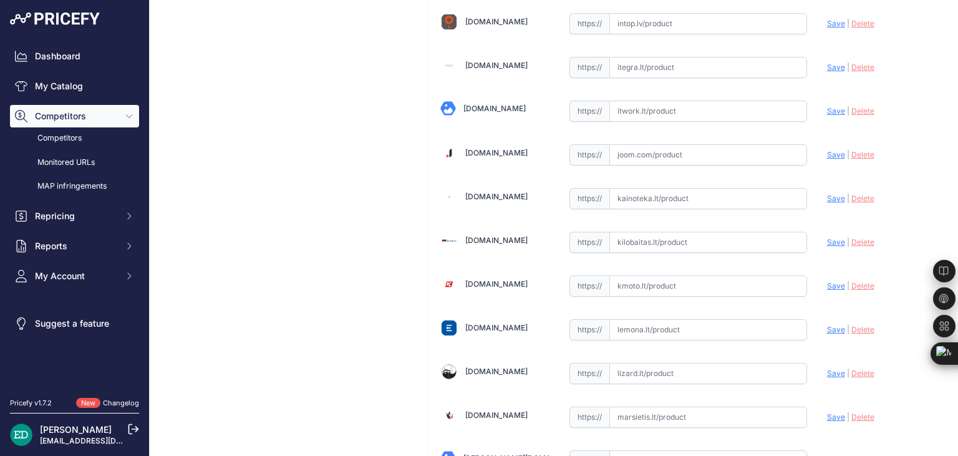
click at [685, 231] on input "text" at bounding box center [709, 241] width 198 height 21
paste input "https://www.kilobaitas.lt/vaizdo_garso_ir_foto_technika/protingas_namas/reolink…"
click at [829, 237] on span "Save" at bounding box center [836, 241] width 18 height 9
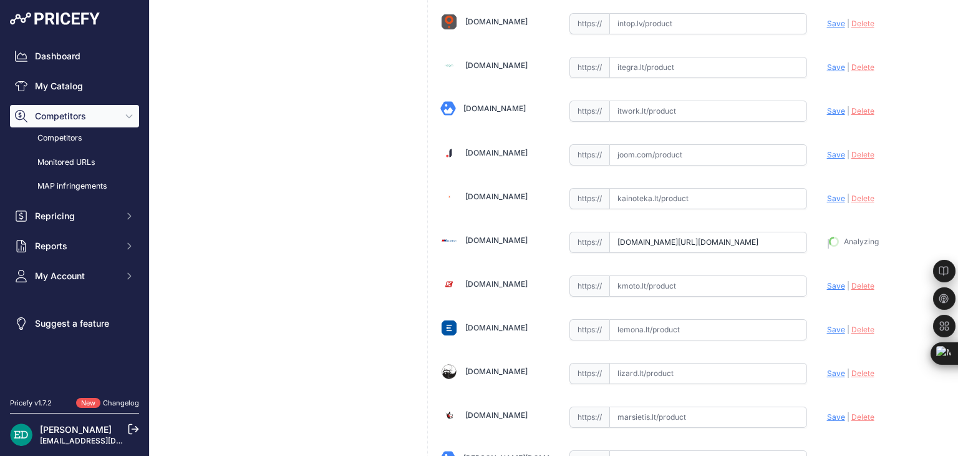
type input "https://www.kilobaitas.lt/vaizdo_garso_ir_foto_technika/protingas_namas/reolink…"
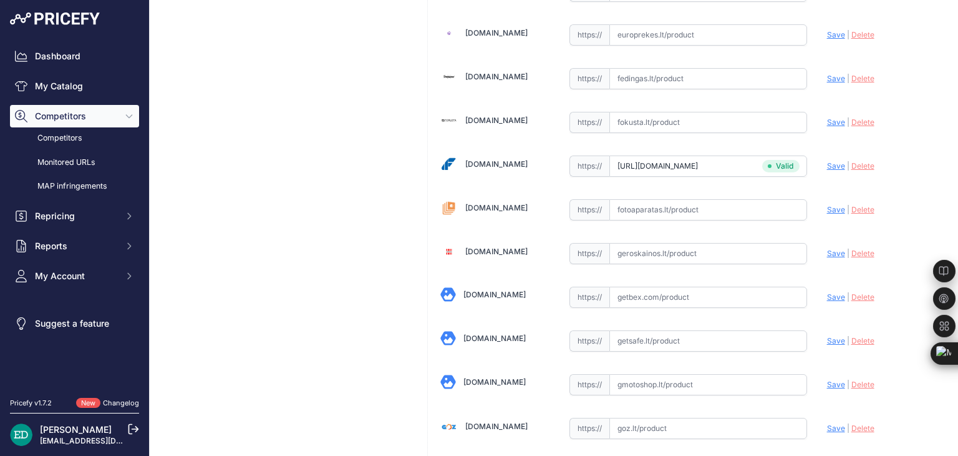
scroll to position [1302, 0]
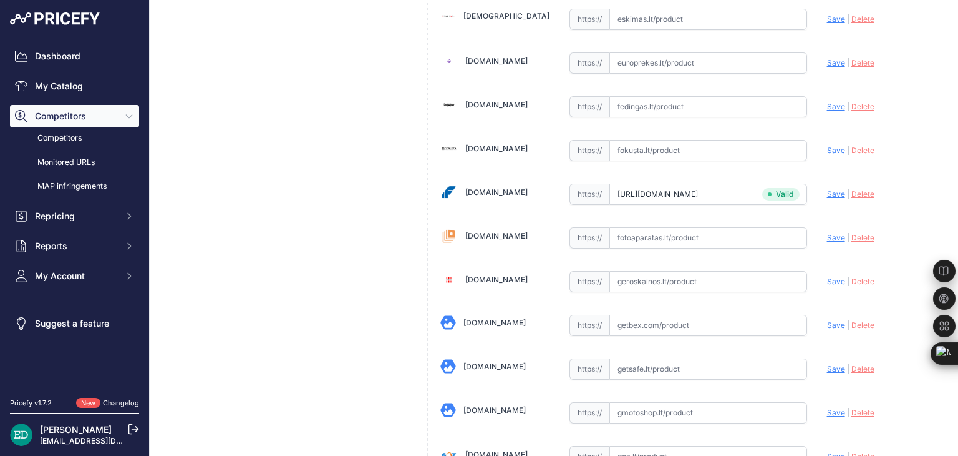
click at [652, 232] on input "text" at bounding box center [709, 237] width 198 height 21
paste input "https://www.fotoaparatas.lt/items/Kompiuteriu-priedai/Priedai/86401cd.2-4K-Smar…"
click at [832, 233] on span "Save" at bounding box center [836, 237] width 18 height 9
type input "https://www.fotoaparatas.lt/items/Kompiuteriu-priedai/Priedai/86401cd.2-4K-Smar…"
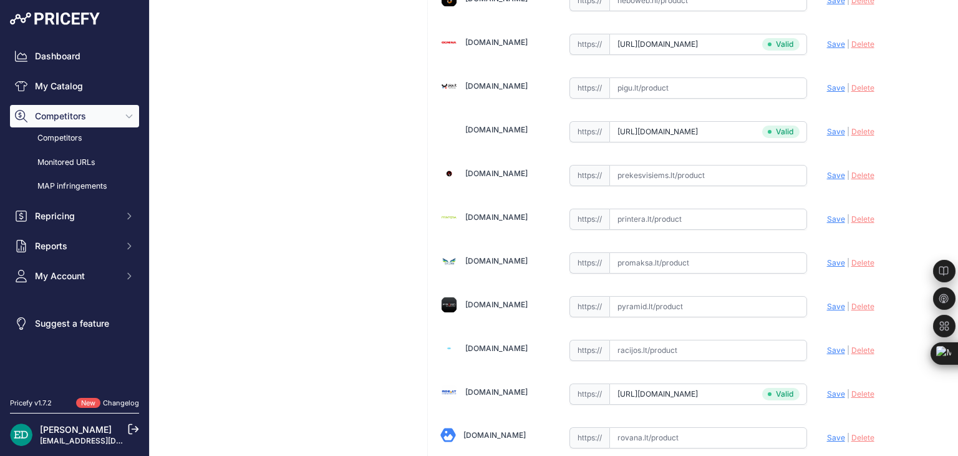
scroll to position [2949, 0]
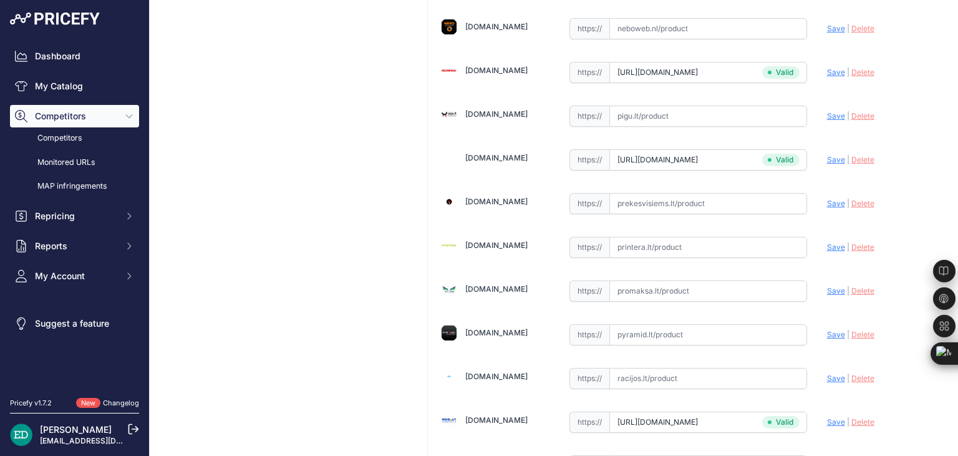
click at [683, 236] on input "text" at bounding box center [709, 246] width 198 height 21
paste input "https://www.printera.lt/c/p/reolink-e-series-e560-4k-uhd-ptz-wi-fi-6-camera-3x-…"
click at [835, 242] on span "Save" at bounding box center [836, 246] width 18 height 9
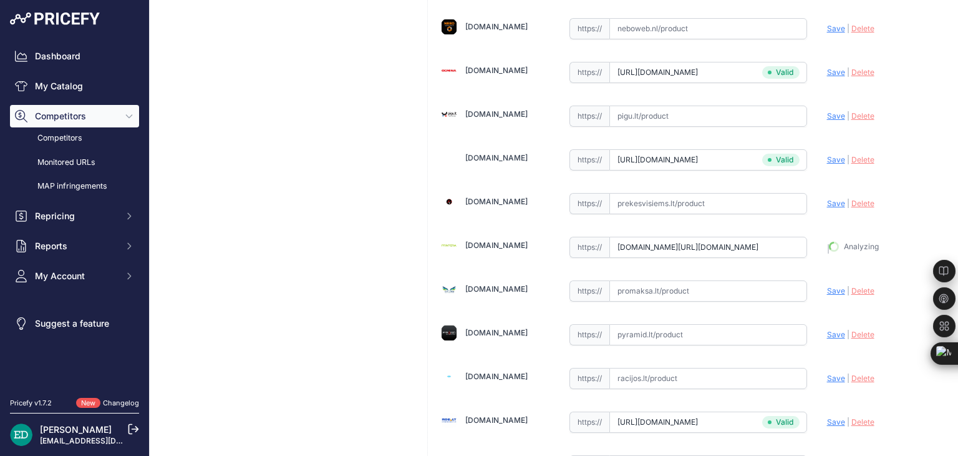
type input "https://www.printera.lt/c/p/reolink-e-series-e560-4k-uhd-ptz-wi-fi-6-camera-3x-…"
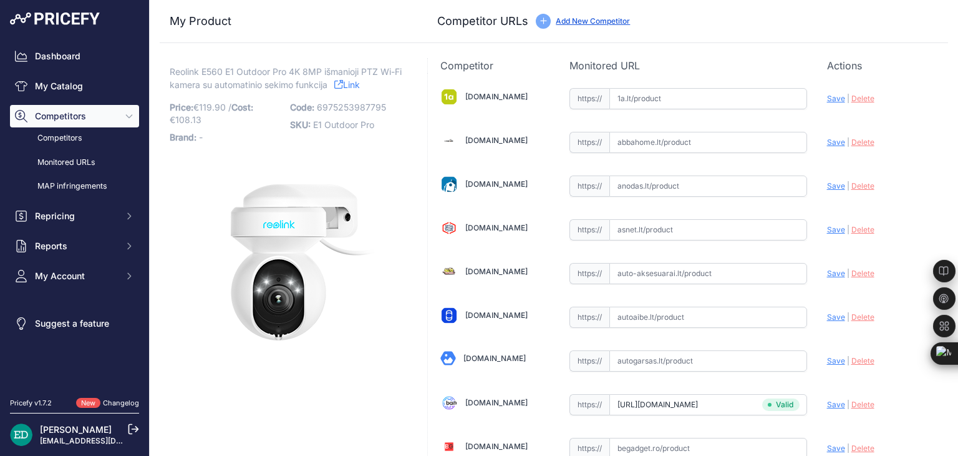
scroll to position [4288, 0]
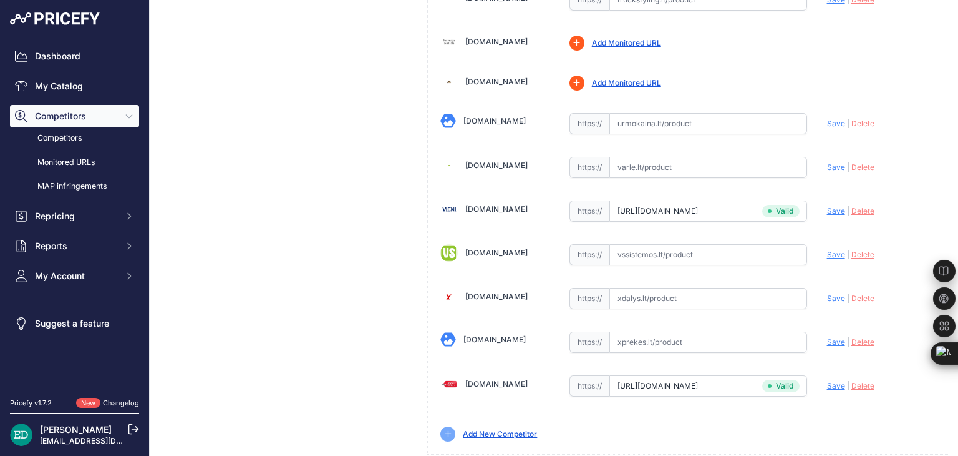
click at [644, 244] on input "text" at bounding box center [709, 254] width 198 height 21
paste input "https://www.vssistemos.lt/vaizdo-stebejimo-sistemos/ip-kameros/ip-stebejimo-kam…"
click at [827, 250] on span "Save" at bounding box center [836, 254] width 18 height 9
type input "https://www.vssistemos.lt/vaizdo-stebejimo-sistemos/ip-kameros/ip-stebejimo-kam…"
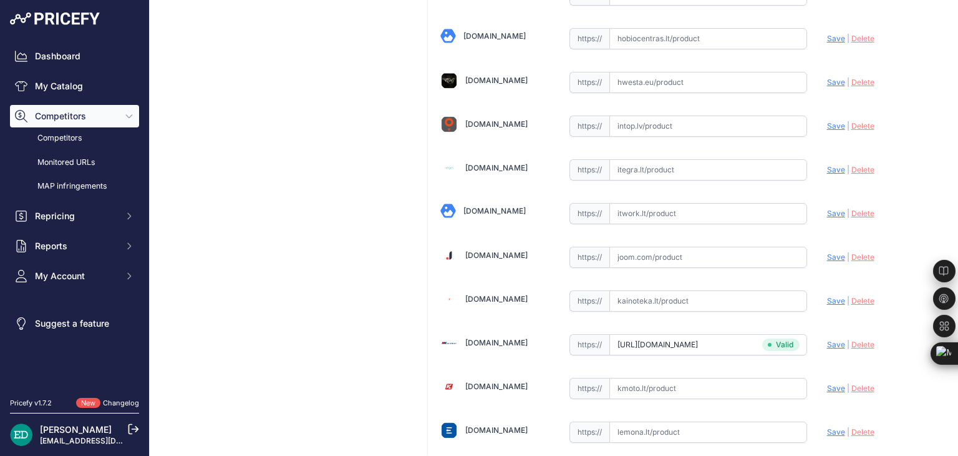
scroll to position [1866, 0]
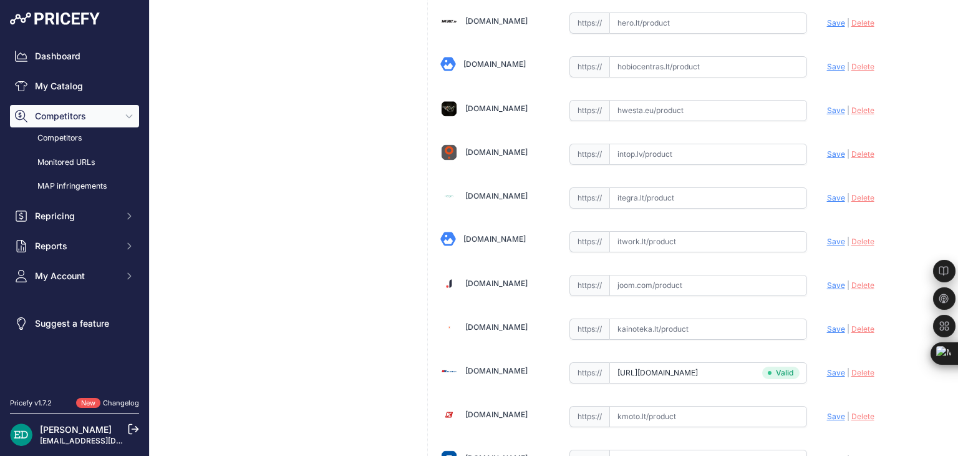
click at [681, 231] on input "text" at bounding box center [709, 241] width 198 height 21
paste input "https://www.itwork.lt/index.php?route=product/product&product_id=1255233&utm_so…"
click at [827, 236] on span "Save" at bounding box center [836, 240] width 18 height 9
type input "https://www.itwork.lt/index.php?route=product%2Fproduct&product_id=1255233&prir…"
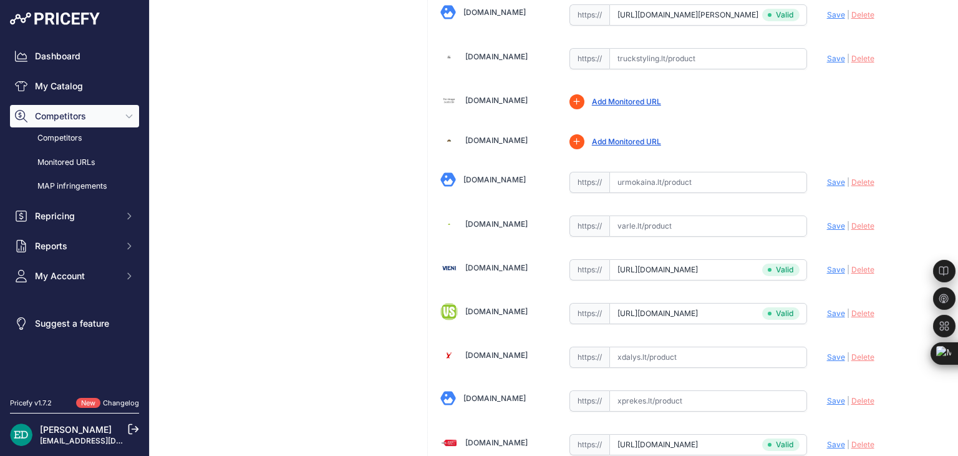
scroll to position [4201, 0]
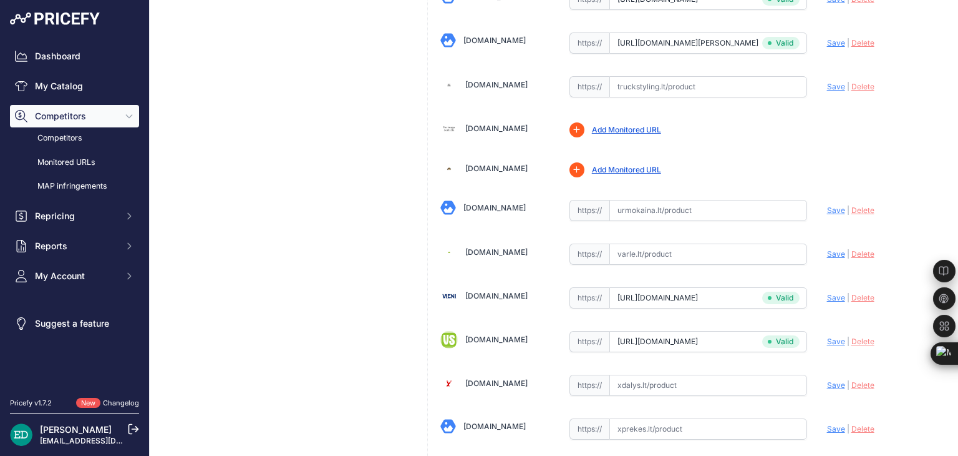
click at [675, 243] on input "text" at bounding box center [709, 253] width 198 height 21
paste input "https://www.varle.lt/tinklo-kameros-priedai-monitoringas/vidine-apsaugos-kamera…"
click at [827, 249] on span "Save" at bounding box center [836, 253] width 18 height 9
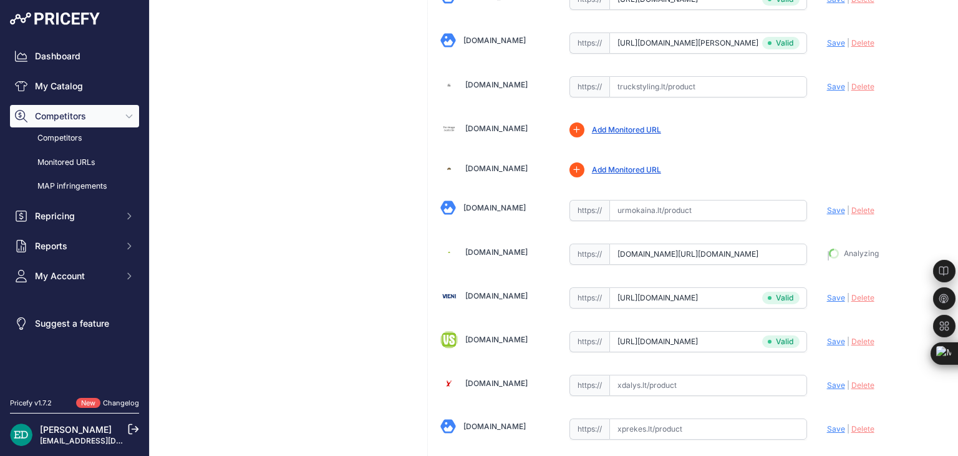
type input "https://www.varle.lt/tinklo-kameros-priedai-monitoringas/vidine-apsaugos-kamera…"
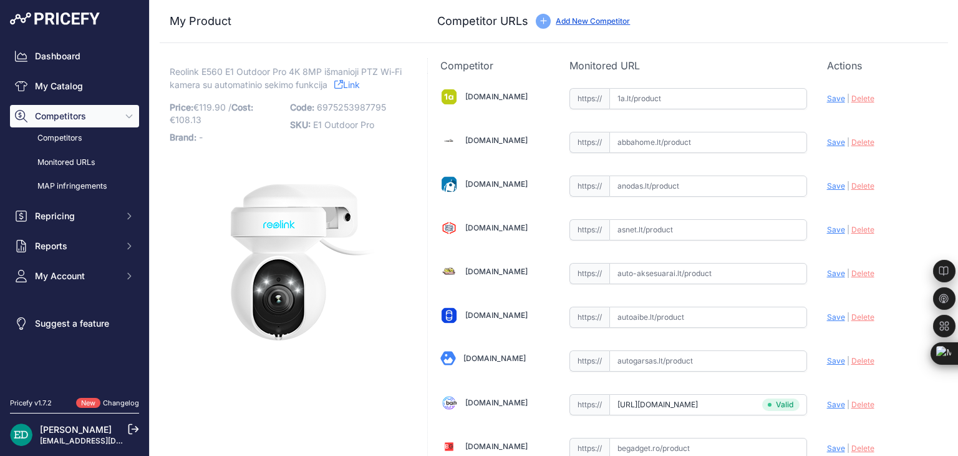
click at [655, 104] on input "text" at bounding box center [709, 98] width 198 height 21
paste input "https://www.1a.lt/p/kamera-reolink-e-series-e560-outdoor-415-g-12-m/pend?utm_me…"
click at [827, 98] on span "Save" at bounding box center [836, 98] width 18 height 9
type input "https://www.1a.lt/p/kamera-reolink-e-series-e560-outdoor-415-g-12-m/pend?prirul…"
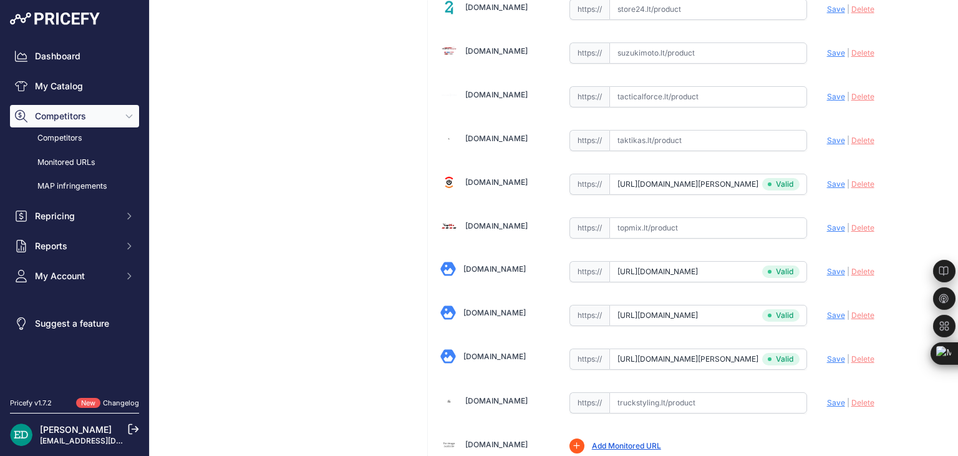
scroll to position [4297, 0]
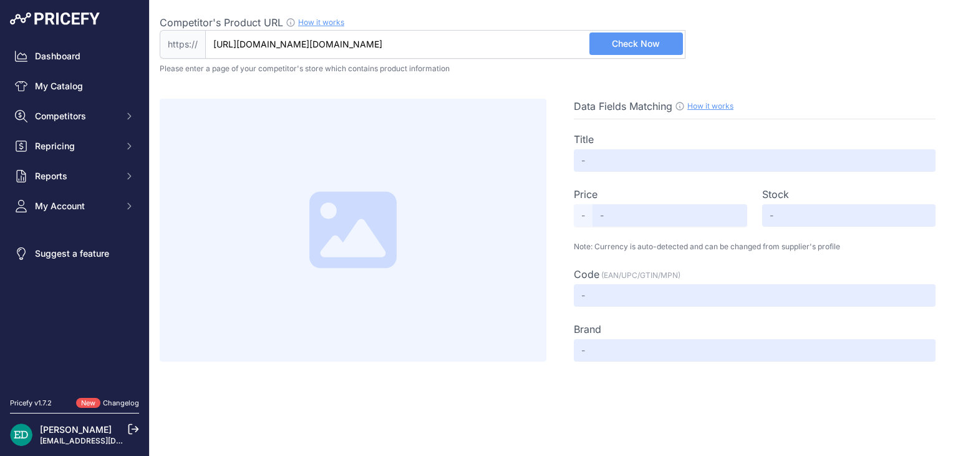
scroll to position [0, 506]
click at [629, 30] on input "[URL][DOMAIN_NAME][DOMAIN_NAME]" at bounding box center [445, 44] width 480 height 29
type input "[DOMAIN_NAME][URL][DOMAIN_NAME]"
click at [627, 38] on span "Check Now" at bounding box center [636, 43] width 48 height 12
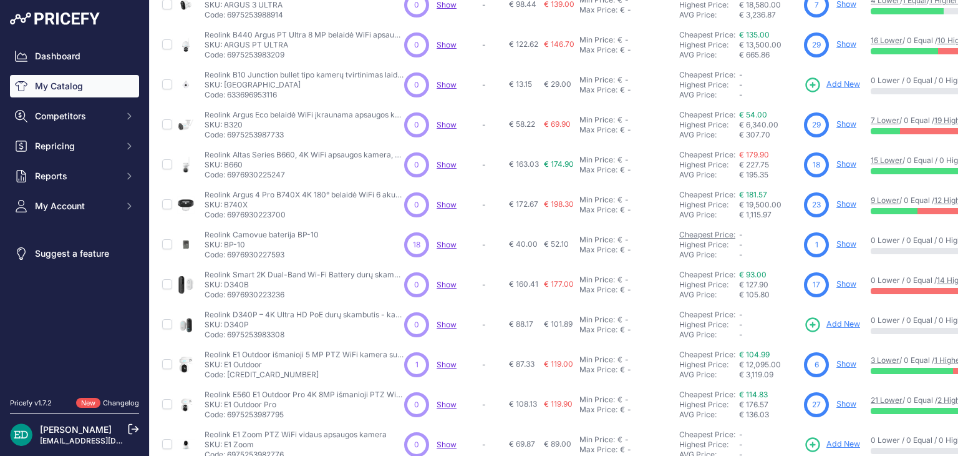
scroll to position [250, 0]
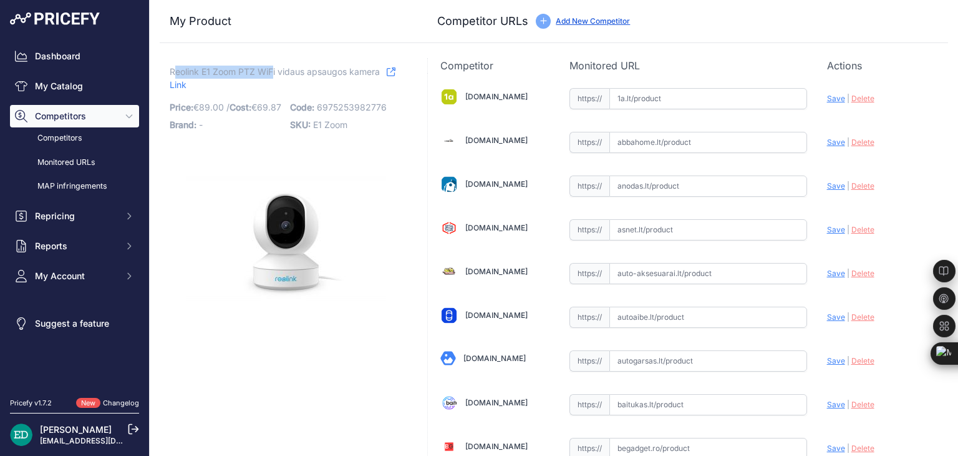
drag, startPoint x: 275, startPoint y: 69, endPoint x: 174, endPoint y: 71, distance: 101.1
click at [174, 71] on span "Reolink E1 Zoom PTZ WiFi vidaus apsaugos kamera" at bounding box center [275, 72] width 210 height 16
click at [274, 69] on span "Reolink E1 Zoom PTZ WiFi vidaus apsaugos kamera" at bounding box center [275, 72] width 210 height 16
drag, startPoint x: 280, startPoint y: 71, endPoint x: 170, endPoint y: 74, distance: 109.2
click at [171, 74] on span "Reolink E1 Zoom PTZ WiFi vidaus apsaugos kamera" at bounding box center [275, 72] width 210 height 16
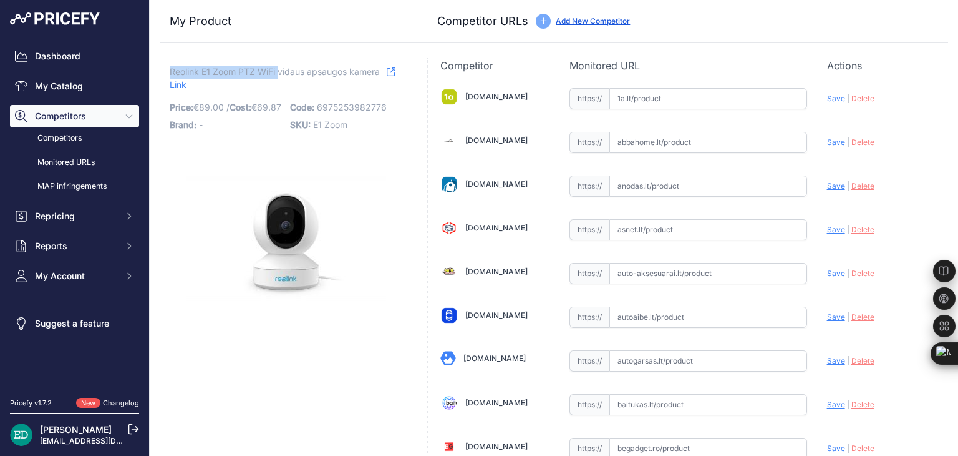
click at [170, 74] on span "Reolink E1 Zoom PTZ WiFi vidaus apsaugos kamera" at bounding box center [275, 72] width 210 height 16
click at [170, 73] on span "Reolink E1 Zoom PTZ WiFi vidaus apsaugos kamera" at bounding box center [275, 72] width 210 height 16
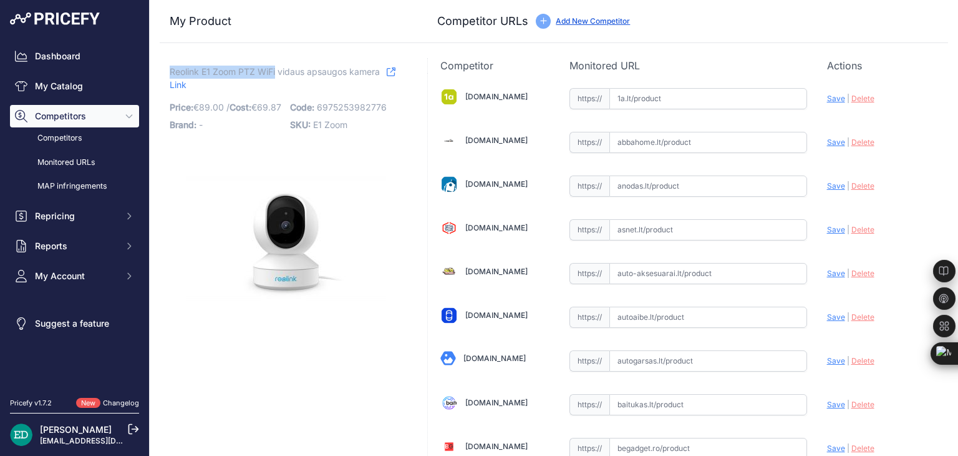
drag, startPoint x: 169, startPoint y: 72, endPoint x: 277, endPoint y: 72, distance: 107.9
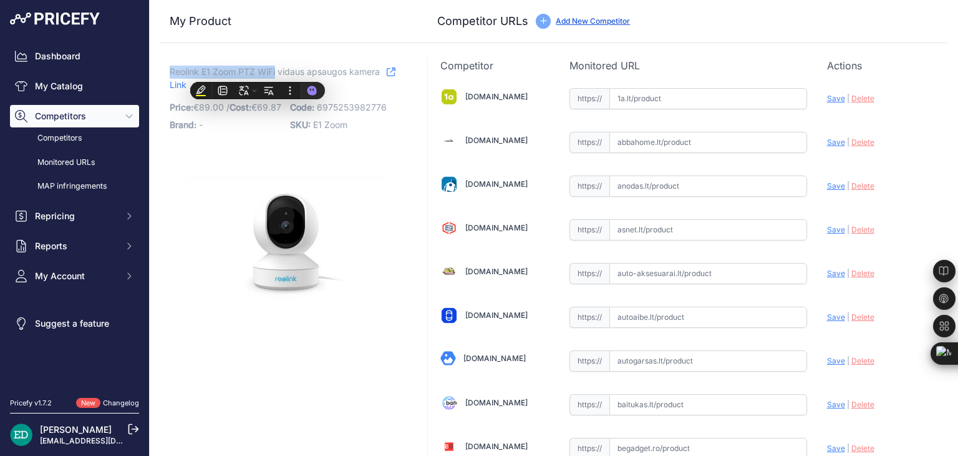
copy span "Reolink E1 Zoom PTZ WiFi"
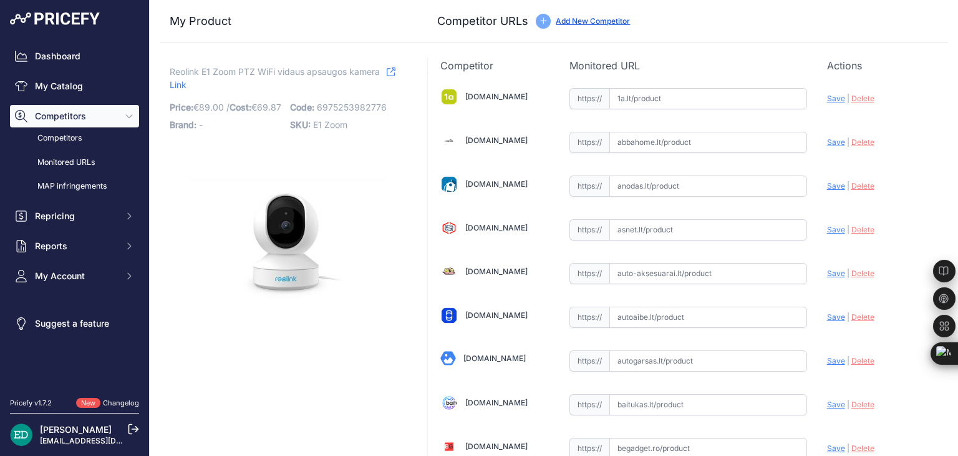
scroll to position [3383, 0]
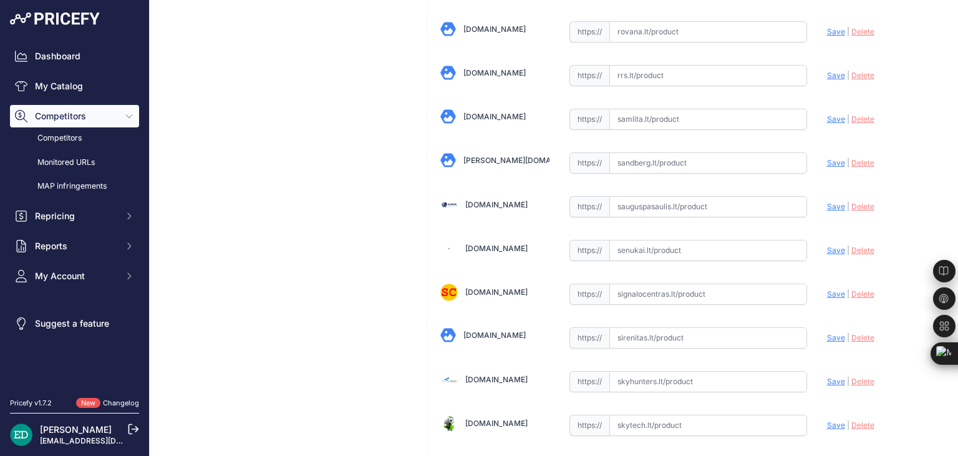
click at [682, 240] on input "text" at bounding box center [709, 250] width 198 height 21
paste input "https://www.senukai.lt/p/kamera-su-korpusu-reolink-e1-zoom-ai/o9qg?utm_medium=r…"
click at [827, 245] on span "Save" at bounding box center [836, 249] width 18 height 9
type input "https://www.senukai.lt/p/kamera-su-korpusu-reolink-e1-zoom-ai/o9qg?prirule_jdsn…"
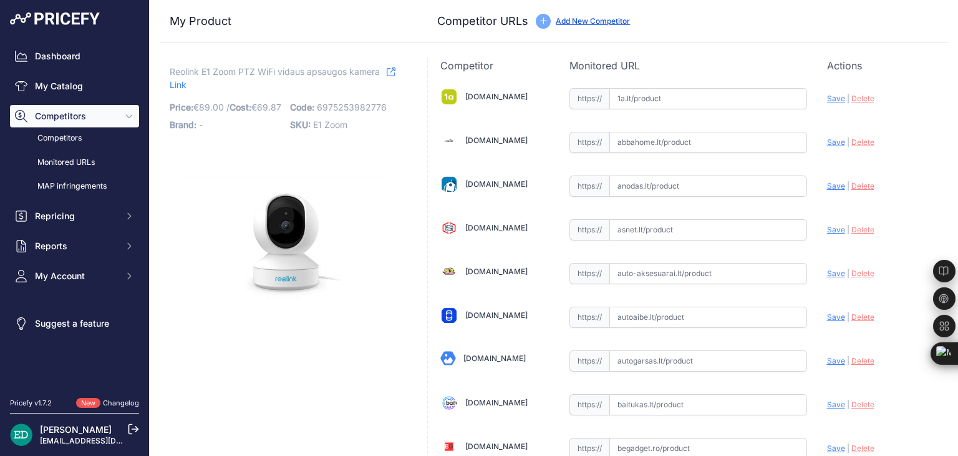
click at [661, 103] on input "text" at bounding box center [709, 98] width 198 height 21
paste input "https://www.1a.lt/p/kamera-su-korpusu-reolink-e1-zoom-ai/iita?utm_medium=referr…"
click at [830, 100] on span "Save" at bounding box center [836, 98] width 18 height 9
type input "https://www.1a.lt/p/kamera-su-korpusu-reolink-e1-zoom-ai/iita?prirule_jdsnikfkf…"
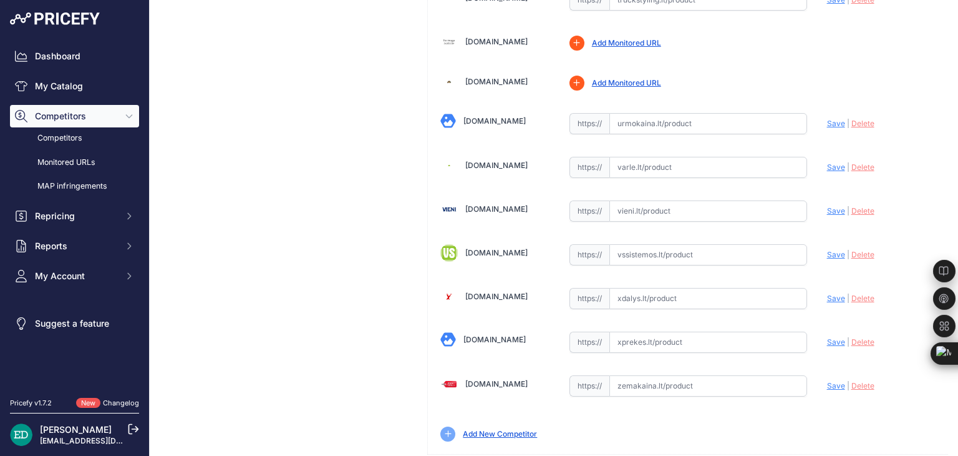
click at [688, 244] on input "text" at bounding box center [709, 254] width 198 height 21
paste input "https://www.vssistemos.lt/vaizdo-stebejimo-sistemos/kameros-su-judesio-jutikliu…"
click at [835, 250] on span "Save" at bounding box center [836, 254] width 18 height 9
type input "https://www.vssistemos.lt/vaizdo-stebejimo-sistemos/kameros-su-judesio-jutikliu…"
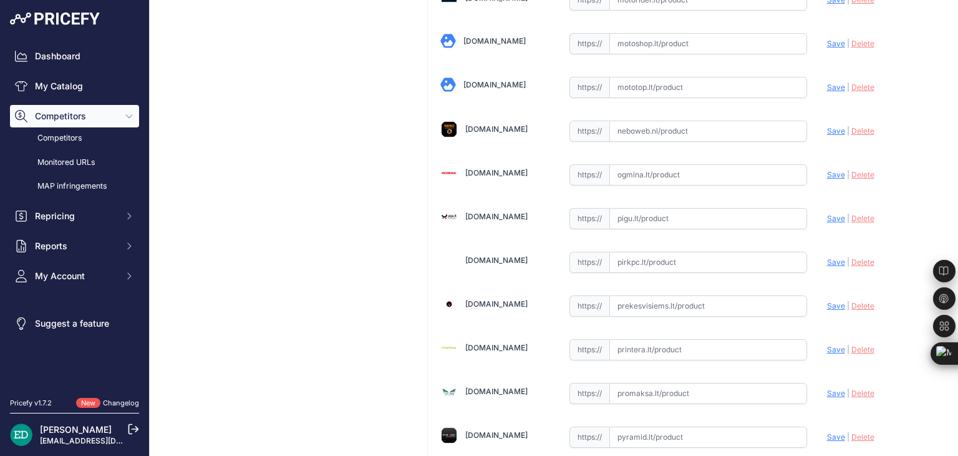
scroll to position [2819, 0]
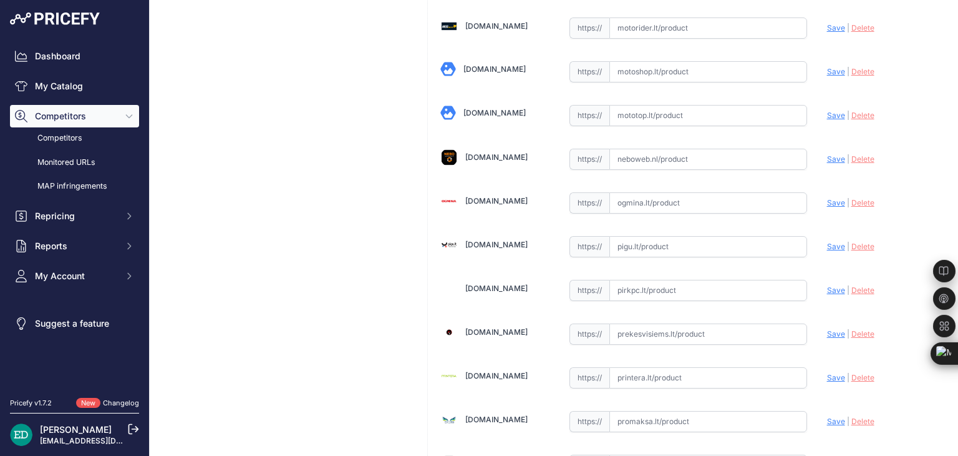
click at [661, 236] on input "text" at bounding box center [709, 246] width 198 height 21
paste input "https://pigu.lt/lt/santechnika-remontas-sildymas/namu-apsauga/stebejimo-kameros…"
click at [827, 241] on span "Save" at bounding box center [836, 245] width 18 height 9
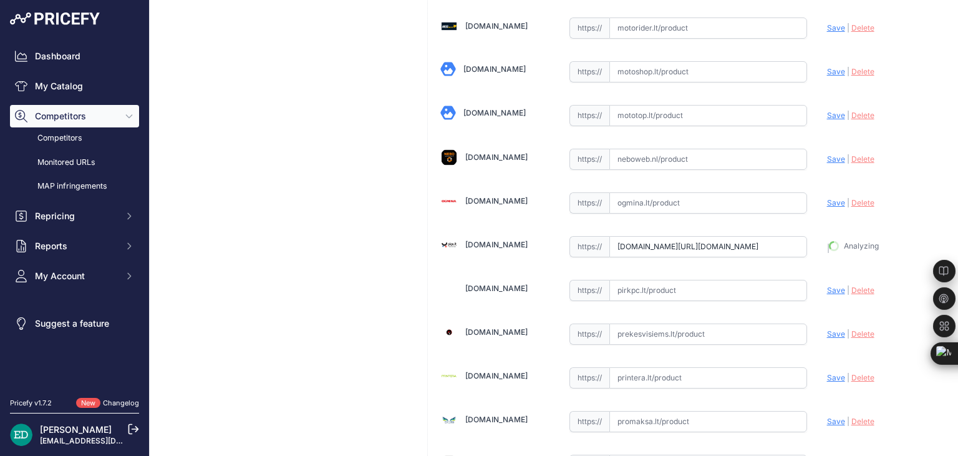
type input "https://pigu.lt/lt/santechnika-remontas-sildymas/namu-apsauga/stebejimo-kameros…"
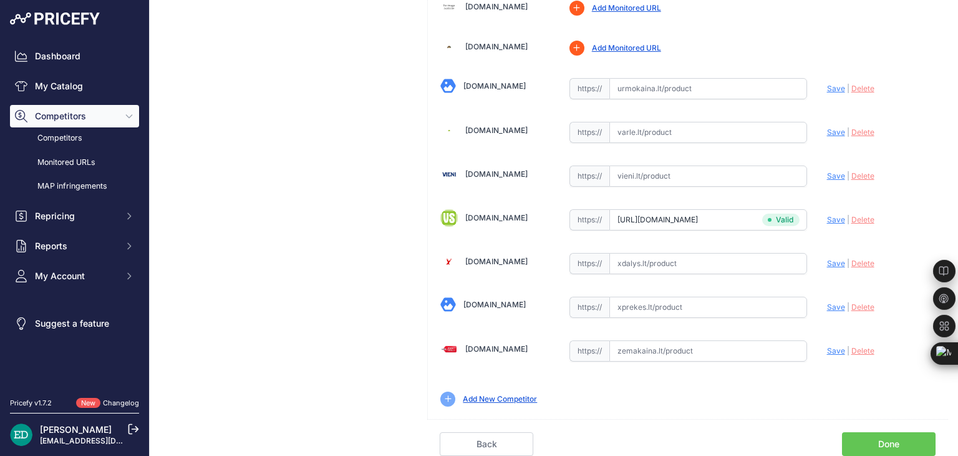
scroll to position [4297, 0]
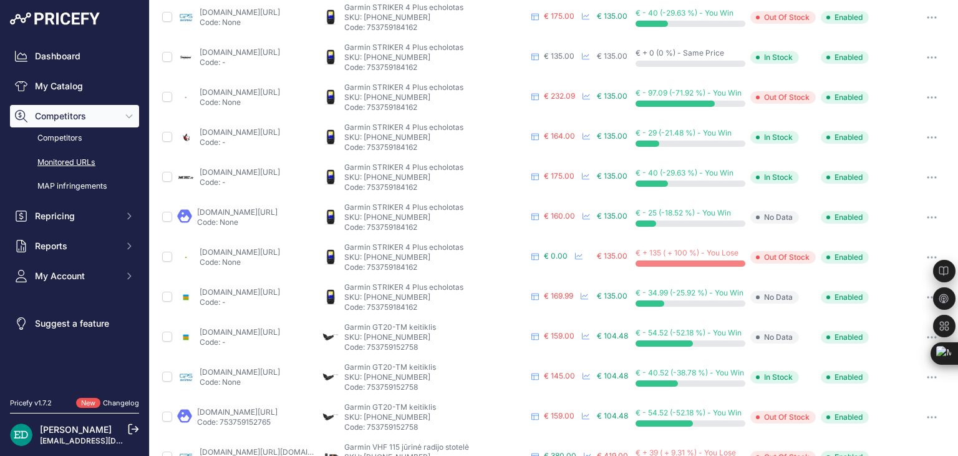
scroll to position [312, 0]
